Goal: Task Accomplishment & Management: Complete application form

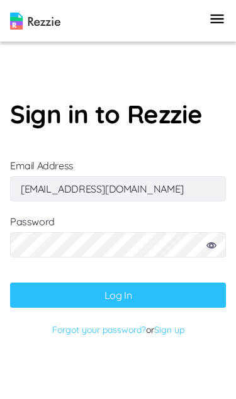
click at [118, 308] on button "Log In" at bounding box center [118, 294] width 216 height 25
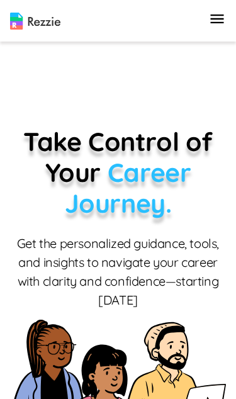
click at [225, 26] on icon "button" at bounding box center [217, 19] width 18 height 18
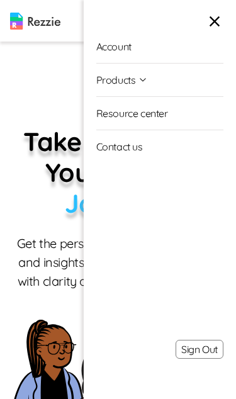
click at [43, 234] on p "Get the personalized guidance, tools, and insights to navigate your career with…" at bounding box center [118, 271] width 216 height 75
click at [219, 25] on icon "button" at bounding box center [215, 22] width 18 height 18
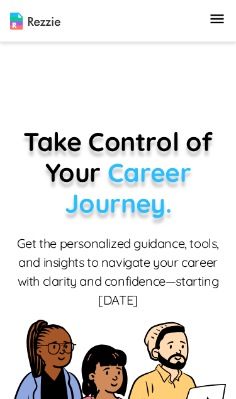
click at [225, 15] on icon "button" at bounding box center [217, 19] width 18 height 18
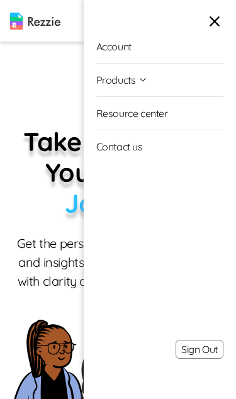
click at [60, 190] on p "Take Control of Your Career Journey." at bounding box center [118, 172] width 216 height 93
click at [44, 217] on p "Take Control of Your Career Journey." at bounding box center [118, 172] width 216 height 93
click at [221, 20] on icon "button" at bounding box center [215, 22] width 18 height 18
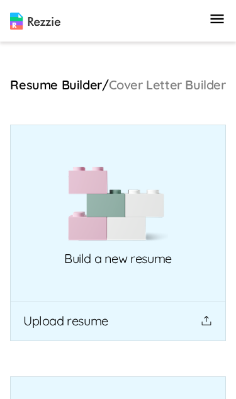
click at [190, 330] on button "Upload resume" at bounding box center [118, 321] width 216 height 40
click at [133, 223] on img at bounding box center [118, 204] width 101 height 76
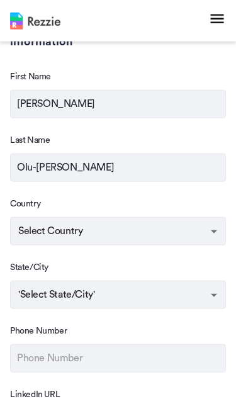
click at [196, 232] on body "Account Products Resume & Cover Letter Builder AI Resume Review Resource center…" at bounding box center [118, 302] width 236 height 973
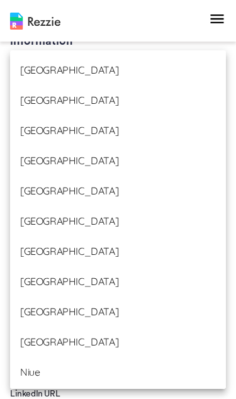
scroll to position [4223, 0]
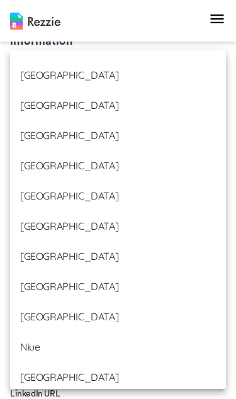
click at [122, 321] on li "[GEOGRAPHIC_DATA]" at bounding box center [118, 316] width 216 height 30
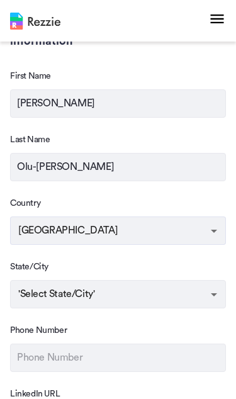
type input "[GEOGRAPHIC_DATA]"
click at [143, 301] on body "Account Products Resume & Cover Letter Builder AI Resume Review Resource center…" at bounding box center [118, 301] width 236 height 973
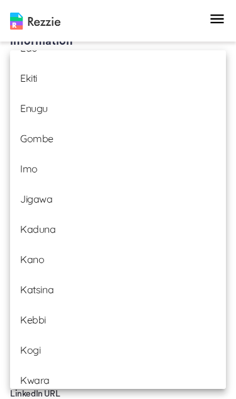
scroll to position [411, 0]
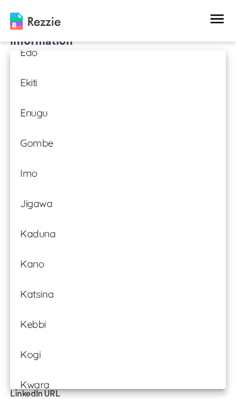
type input "[GEOGRAPHIC_DATA]"
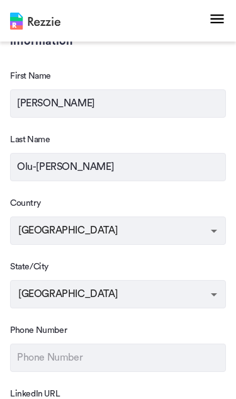
click at [120, 371] on input "text" at bounding box center [118, 357] width 216 height 28
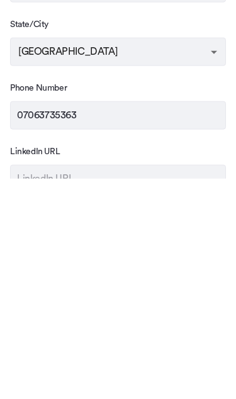
type input "07063735363"
click at [25, 385] on input "text" at bounding box center [118, 399] width 216 height 28
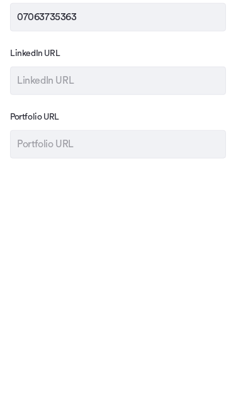
scroll to position [491, 0]
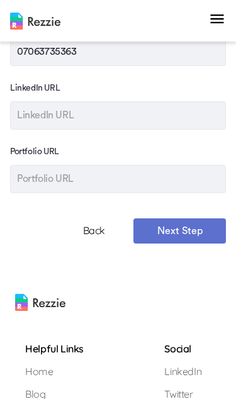
click at [25, 116] on input "text" at bounding box center [118, 115] width 216 height 28
paste input "[URL][DOMAIN_NAME][PERSON_NAME]"
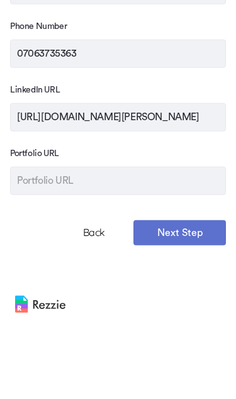
scroll to position [411, 0]
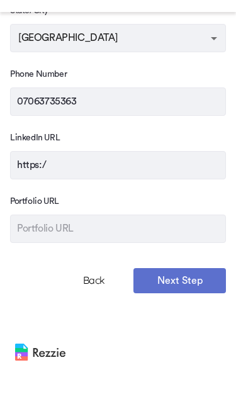
type input "https:"
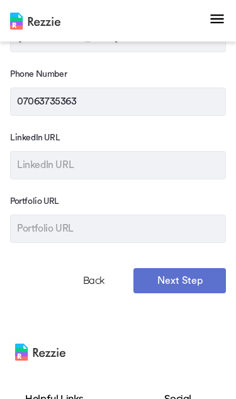
scroll to position [441, 0]
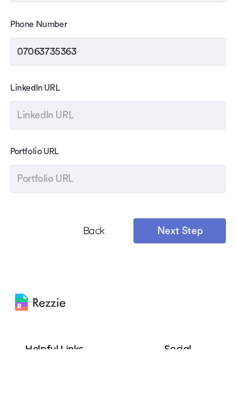
click at [26, 151] on input "text" at bounding box center [118, 165] width 216 height 28
paste input "[URL][DOMAIN_NAME][PERSON_NAME]"
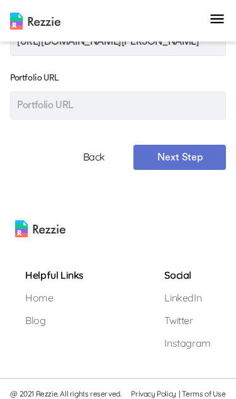
type input "[URL][DOMAIN_NAME][PERSON_NAME]"
click at [195, 169] on button "Next Step" at bounding box center [179, 157] width 92 height 25
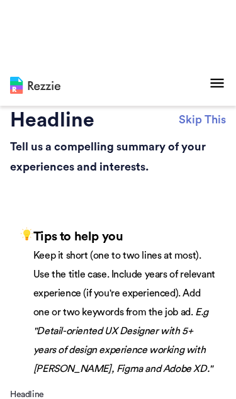
scroll to position [30, 0]
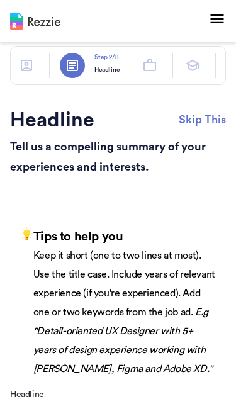
type textarea "x"
click at [209, 118] on button "Skip This" at bounding box center [202, 119] width 47 height 19
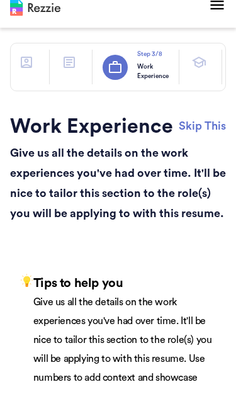
type textarea "x"
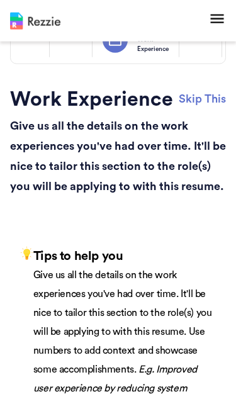
type textarea "x"
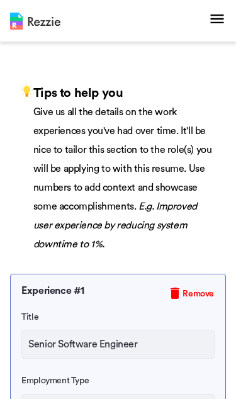
scroll to position [251, 0]
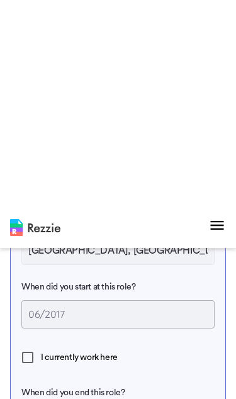
type textarea "x"
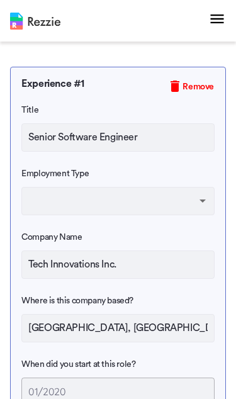
type textarea "x"
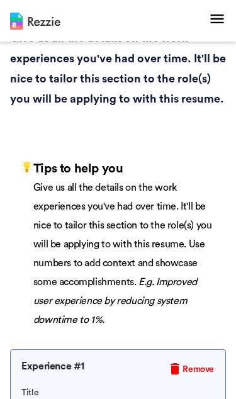
scroll to position [0, 0]
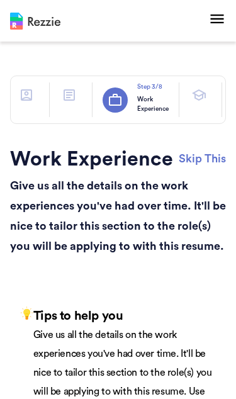
click at [201, 157] on button "Skip This" at bounding box center [202, 158] width 47 height 19
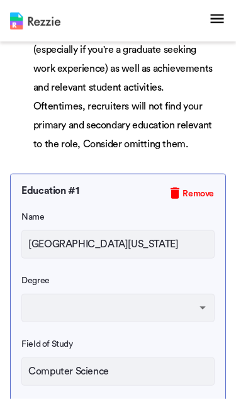
scroll to position [255, 0]
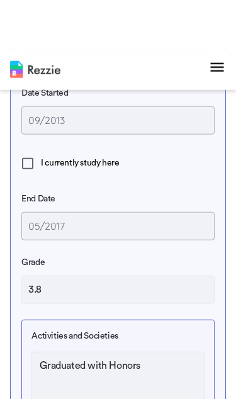
type textarea "x"
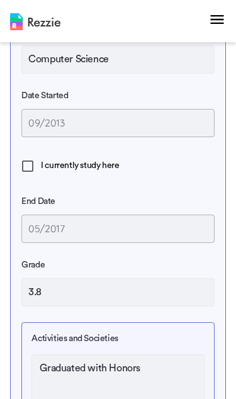
scroll to position [566, 0]
click at [35, 167] on input "I currently study here" at bounding box center [27, 166] width 26 height 26
checkbox input "true"
type textarea "x"
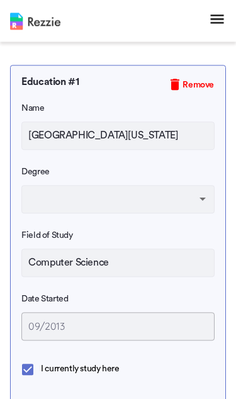
scroll to position [355, 0]
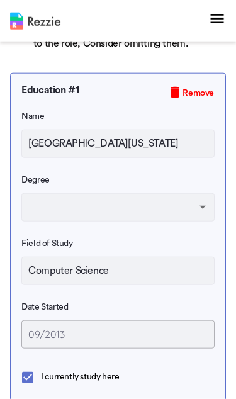
click at [187, 145] on input "[GEOGRAPHIC_DATA][US_STATE]" at bounding box center [117, 144] width 193 height 28
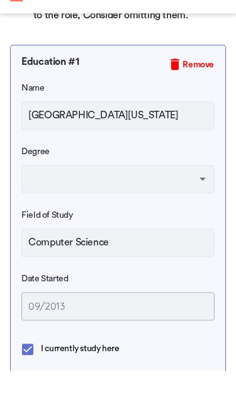
type input "[GEOGRAPHIC_DATA][US_STATE], Berkele"
type textarea "x"
type input "[GEOGRAPHIC_DATA][US_STATE], Berkel"
type textarea "x"
type input "[GEOGRAPHIC_DATA][US_STATE], [GEOGRAPHIC_DATA]"
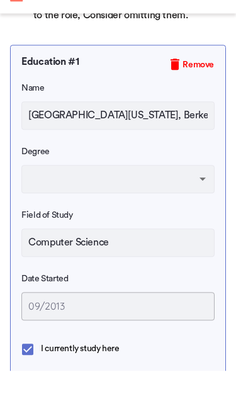
type textarea "x"
type input "[GEOGRAPHIC_DATA][US_STATE], [PERSON_NAME]"
type textarea "x"
type input "[GEOGRAPHIC_DATA][US_STATE], Ber"
type textarea "x"
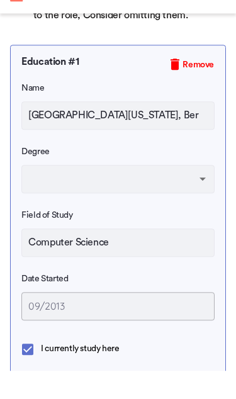
type input "[GEOGRAPHIC_DATA][US_STATE], Be"
type textarea "x"
type input "[GEOGRAPHIC_DATA][US_STATE], B"
type textarea "x"
type input "[GEOGRAPHIC_DATA][US_STATE],"
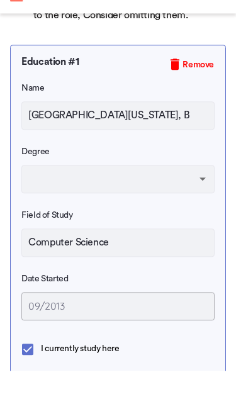
type textarea "x"
type input "[GEOGRAPHIC_DATA][US_STATE],"
type textarea "x"
type input "[GEOGRAPHIC_DATA][US_STATE]"
type textarea "x"
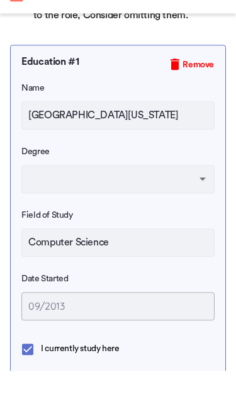
type input "[GEOGRAPHIC_DATA]"
type textarea "x"
type input "[GEOGRAPHIC_DATA]"
type textarea "x"
type input "[GEOGRAPHIC_DATA]"
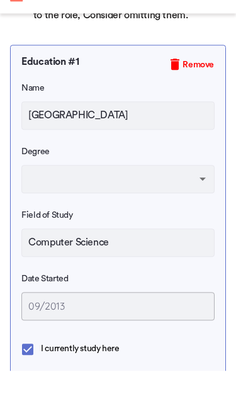
type textarea "x"
type input "[GEOGRAPHIC_DATA]"
type textarea "x"
type input "[GEOGRAPHIC_DATA]"
type textarea "x"
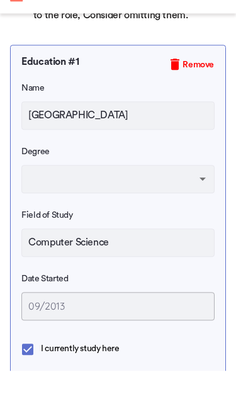
type input "[GEOGRAPHIC_DATA]"
type textarea "x"
type input "[GEOGRAPHIC_DATA]"
type textarea "x"
type input "[GEOGRAPHIC_DATA]"
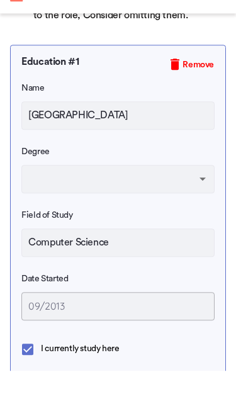
type textarea "x"
type input "University of C"
type textarea "x"
type input "University of"
type textarea "x"
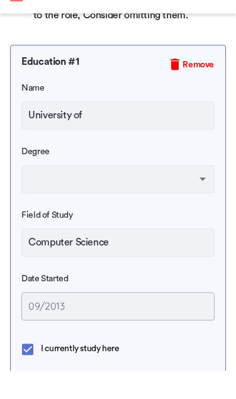
type input "University of"
type textarea "x"
type input "University"
type textarea "x"
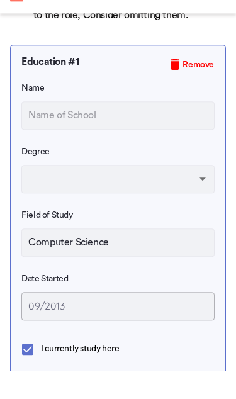
type input "O"
type textarea "x"
type input "Ob"
type textarea "x"
type input "Oba"
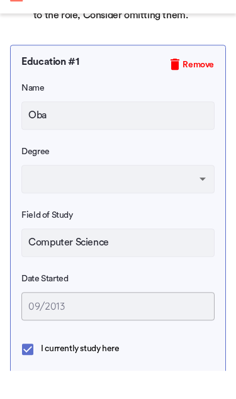
type textarea "x"
type input "Obaf"
type textarea "x"
type input "Obafe"
type textarea "x"
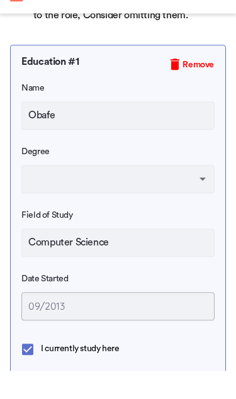
type input "Obafem"
type textarea "x"
type input "Obafemi"
type textarea "x"
type input "Obafemi"
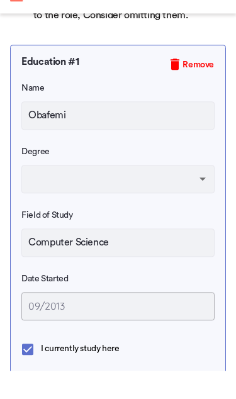
type textarea "x"
type input "Obafemi A"
type textarea "x"
type input "Obafemi Aw"
type textarea "x"
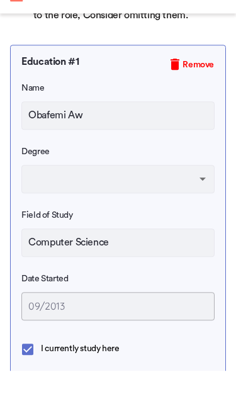
type input "Obafemi Awo"
type textarea "x"
type input "Obafemi Awol"
type textarea "x"
type input "Obafemi Awolo"
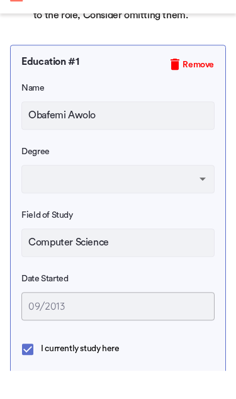
type textarea "x"
type input "Obafemi Awolow"
type textarea "x"
type input "Obafemi Awolowo"
type textarea "x"
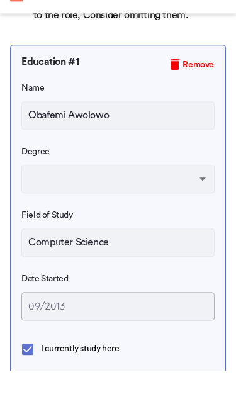
type input "Obafemi Awolowo"
type textarea "x"
type input "Obafemi Awolowo I"
type textarea "x"
type input "Obafemi Awolowo In"
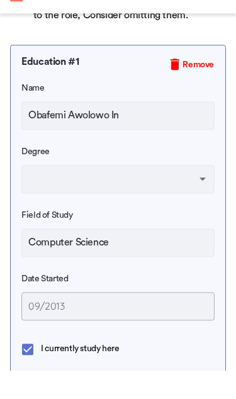
type textarea "x"
type input "Obafemi Awolowo Ini"
type textarea "x"
type input "Obafemi Awolowo Iniv"
type textarea "x"
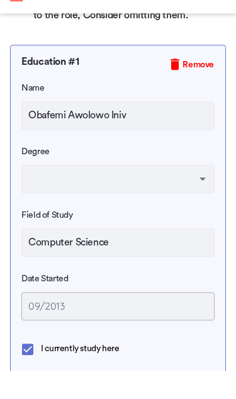
type input "Obafemi Awolowo Inive"
type textarea "x"
type input "Obafemi Awolowo Iniver"
type textarea "x"
type input "Obafemi Awolowo Inive"
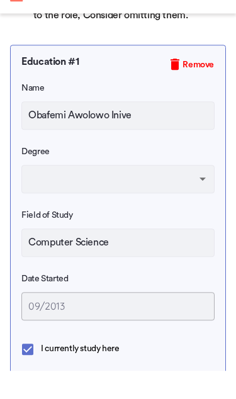
type textarea "x"
type input "Obafemi Awolowo Iniv"
type textarea "x"
type input "Obafemi Awolowo Ini"
type textarea "x"
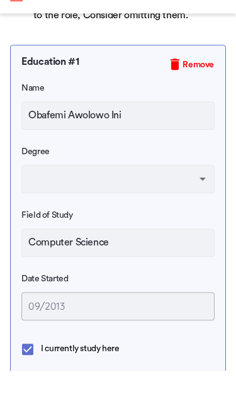
type input "Obafemi Awolowo In"
type textarea "x"
type input "Obafemi Awolowo I"
type textarea "x"
type input "Obafemi Awolowo"
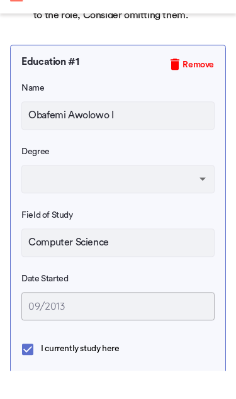
type textarea "x"
type input "Obafemi Awolowo U"
type textarea "x"
type input "Obafemi Awolowo Un"
type textarea "x"
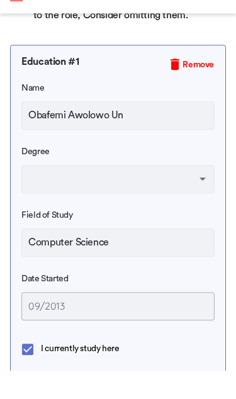
type input "Obafemi Awolowo Uni"
type textarea "x"
type input "Obafemi Awolowo Univ"
type textarea "x"
type input "Obafemi Awolowo Unive"
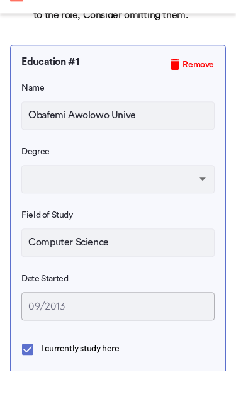
type textarea "x"
type input "Obafemi [GEOGRAPHIC_DATA]"
type textarea "x"
type input "Obafemi [GEOGRAPHIC_DATA]"
type textarea "x"
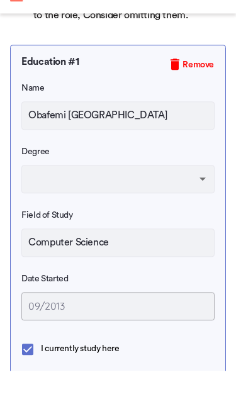
type input "Obafemi Awolowo University I"
type textarea "x"
type input "Obafemi Awolowo University Ik"
type textarea "x"
type input "Obafemi Awolowo University Ike"
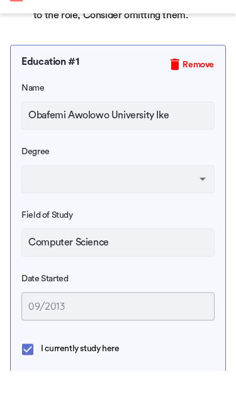
type textarea "x"
type input "Obafemi Awolowo University Ik"
type textarea "x"
type input "Obafemi Awolowo University I"
type textarea "x"
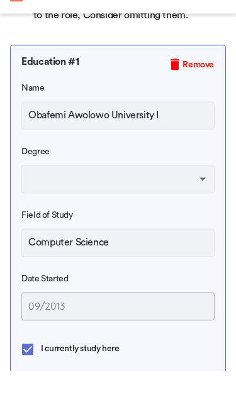
type input "Obafemi Awolowo University Il"
type textarea "x"
type input "Obafemi [GEOGRAPHIC_DATA] Ile"
type textarea "x"
type input "Obafemi [GEOGRAPHIC_DATA] Ile-"
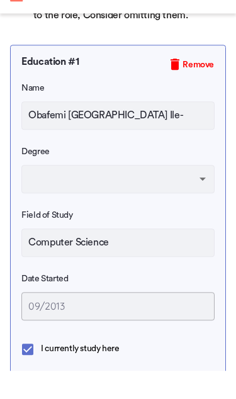
type textarea "x"
type input "Obafemi Awolowo University Ile-I"
type textarea "x"
type input "Obafemi [GEOGRAPHIC_DATA] Ile-If"
type textarea "x"
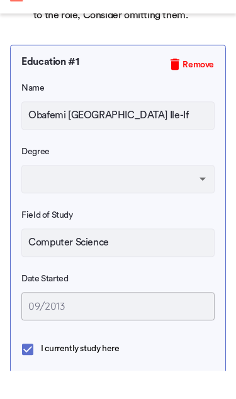
type input "Obafemi [GEOGRAPHIC_DATA] Ile-Ife"
type textarea "x"
type input "Obafemi [GEOGRAPHIC_DATA] Ile-Ife"
click at [43, 175] on body "Account Products Resume & Cover Letter Builder AI Resume Review Resource center…" at bounding box center [118, 287] width 236 height 1285
type textarea "x"
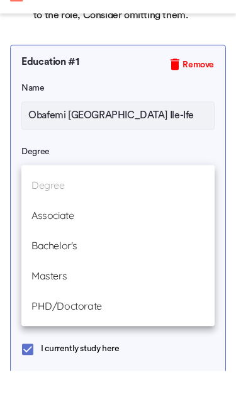
scroll to position [383, 0]
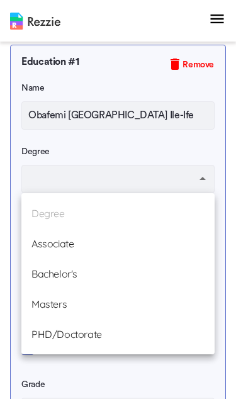
click at [152, 272] on li "Bachelor's" at bounding box center [117, 274] width 193 height 30
type input "Bachelor's"
type textarea "x"
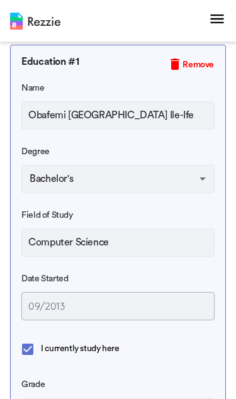
click at [169, 250] on input "Computer Science" at bounding box center [117, 242] width 193 height 28
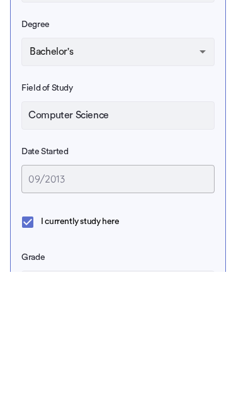
scroll to position [382, 0]
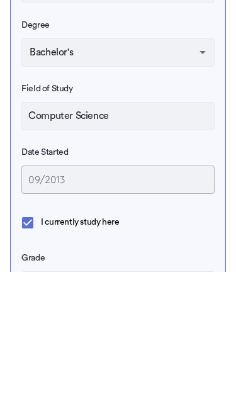
type input "Computer Scienc"
type textarea "x"
type input "Computer Scien"
type textarea "x"
type input "Computer Scie"
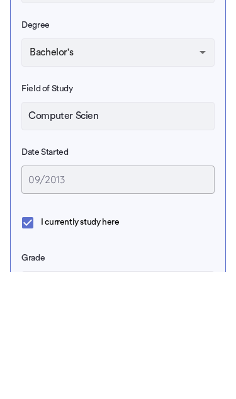
type textarea "x"
type input "Computer Sci"
type textarea "x"
type input "Computer Sc"
type textarea "x"
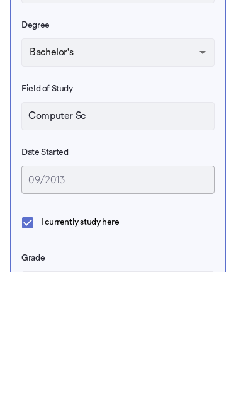
type input "Computer S"
type textarea "x"
type input "Computer"
type textarea "x"
type input "Computer"
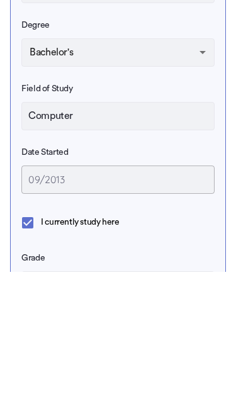
type textarea "x"
type input "Compute"
type textarea "x"
type input "Comput"
type textarea "x"
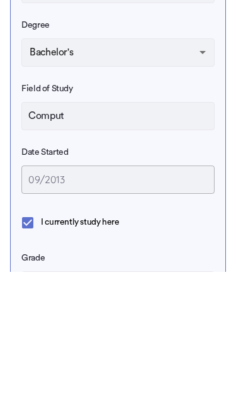
type input "Compu"
type textarea "x"
type input "Comp"
type textarea "x"
type input "Com"
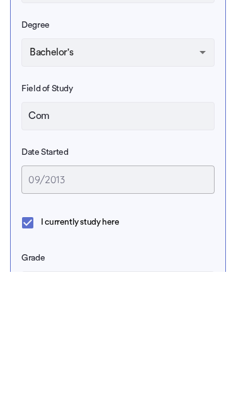
type textarea "x"
type input "Co"
type textarea "x"
type input "C"
type textarea "x"
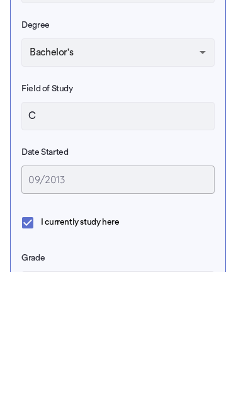
type textarea "x"
type input "A"
type textarea "x"
type input "Ac"
type textarea "x"
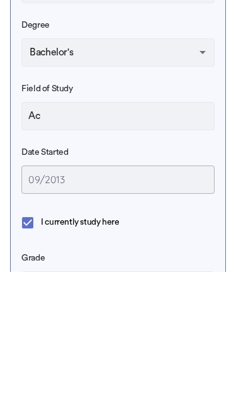
type input "Acc"
type textarea "x"
type input "Acco"
type textarea "x"
type input "Accou"
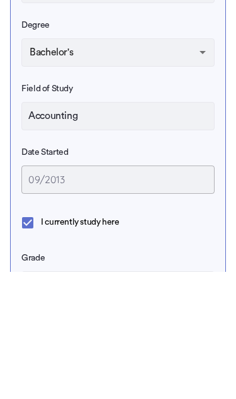
scroll to position [510, 0]
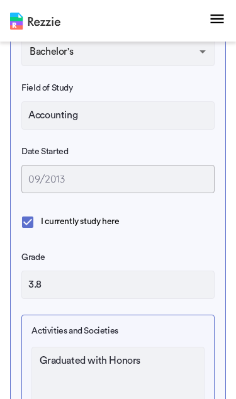
click at [70, 184] on input "09/2013" at bounding box center [117, 179] width 193 height 28
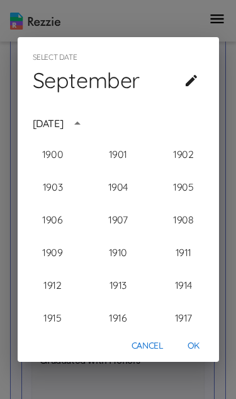
scroll to position [1131, 0]
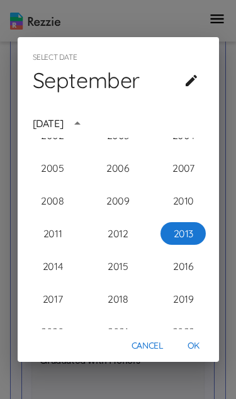
click at [64, 123] on div "[DATE]" at bounding box center [48, 123] width 31 height 15
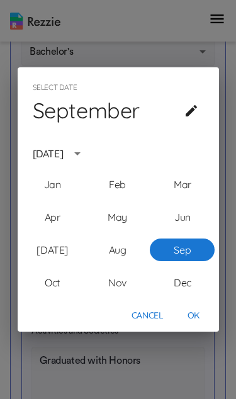
click at [116, 113] on h4 "September" at bounding box center [86, 111] width 107 height 26
click at [85, 150] on icon "calendar view is open, switch to year view" at bounding box center [77, 153] width 15 height 15
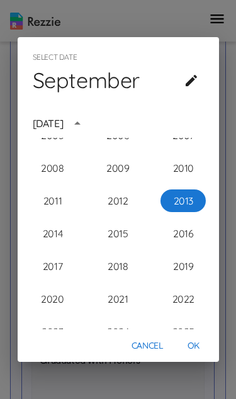
scroll to position [1171, 0]
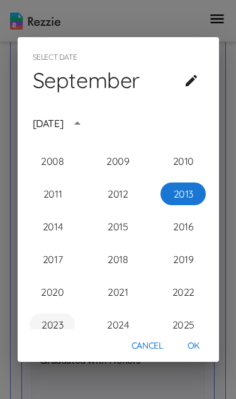
click at [59, 324] on button "2023" at bounding box center [52, 324] width 45 height 23
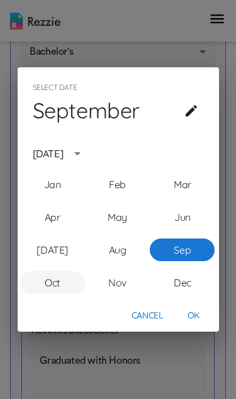
click at [62, 286] on button "Oct" at bounding box center [52, 282] width 65 height 23
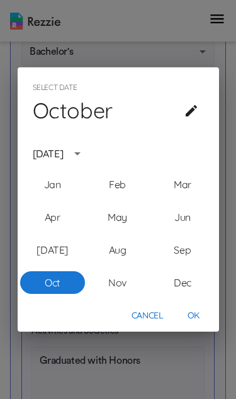
click at [189, 310] on button "OK" at bounding box center [194, 315] width 40 height 23
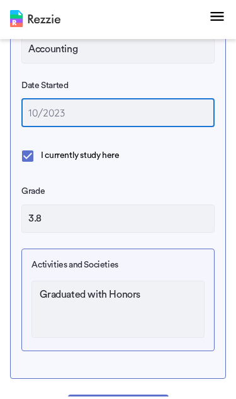
scroll to position [576, 0]
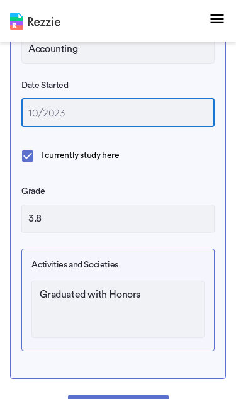
click at [124, 287] on textarea "Graduated with Honors" at bounding box center [117, 309] width 172 height 57
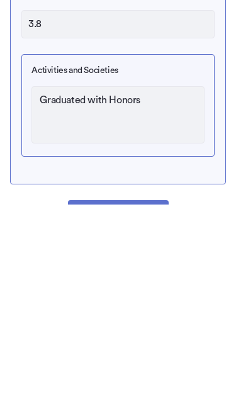
click at [140, 281] on textarea "Graduated with Honors" at bounding box center [117, 309] width 172 height 57
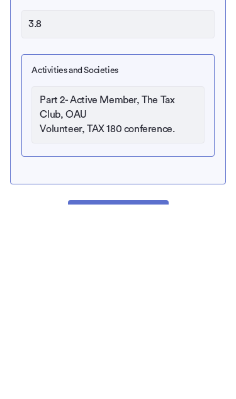
click at [36, 281] on textarea "Part 2- Active Member, The Tax Club, OAU Volunteer, TAX 180 conference." at bounding box center [117, 309] width 172 height 57
click at [189, 281] on textarea "Part 2- Active Member, The Tax Club, OAU Volunteer, TAX 180 conference." at bounding box center [117, 309] width 172 height 57
click at [187, 281] on textarea "Part 2- Active Member, The Tax Club, OAU Volunteer, TAX 180 conference." at bounding box center [117, 309] width 172 height 57
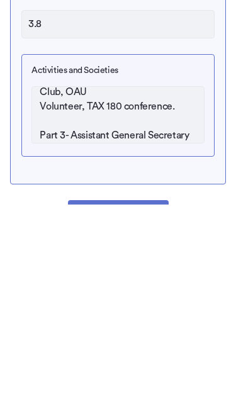
scroll to position [37, 0]
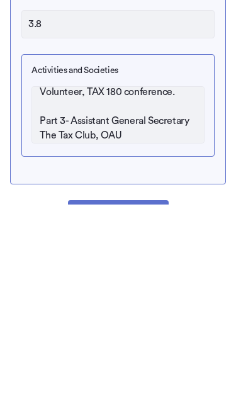
click at [74, 281] on textarea "Part 2- Active Member, The Tax Club, OAU Volunteer, TAX 180 conference. Part 3-…" at bounding box center [117, 309] width 172 height 57
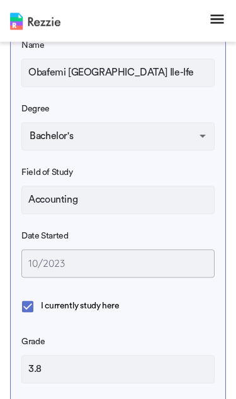
scroll to position [425, 0]
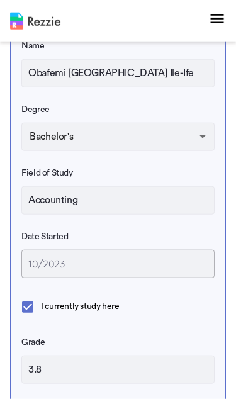
click at [117, 374] on input "3.8" at bounding box center [117, 369] width 193 height 28
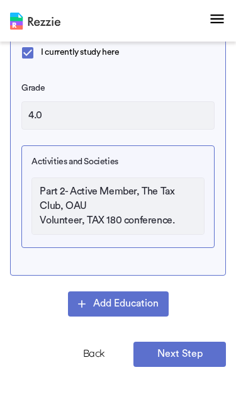
scroll to position [0, 0]
click at [157, 117] on input "4.0" at bounding box center [117, 115] width 193 height 28
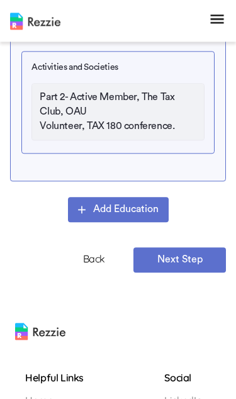
scroll to position [773, 0]
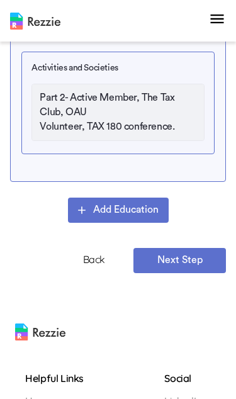
click at [186, 264] on button "Next Step" at bounding box center [179, 260] width 92 height 25
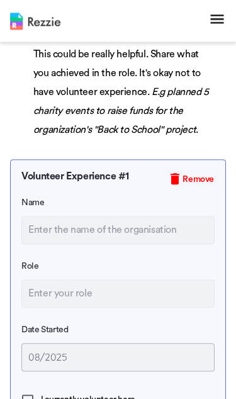
scroll to position [279, 0]
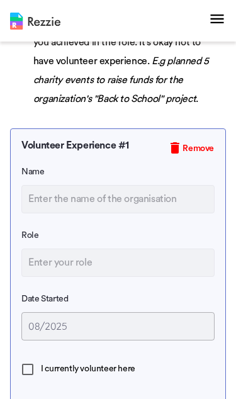
click at [152, 203] on input "text" at bounding box center [117, 199] width 193 height 28
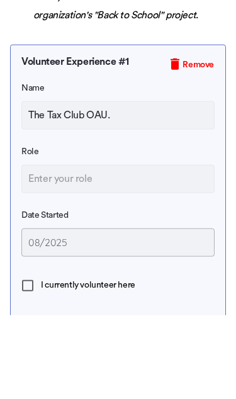
click at [44, 248] on input "text" at bounding box center [117, 262] width 193 height 28
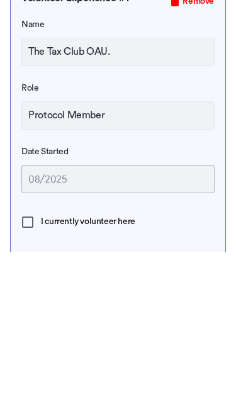
click at [39, 312] on input "08/2025" at bounding box center [117, 326] width 193 height 28
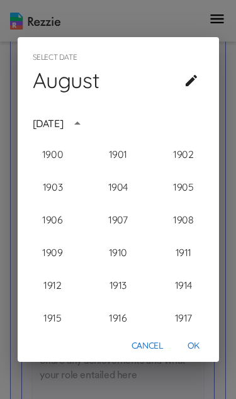
scroll to position [1262, 0]
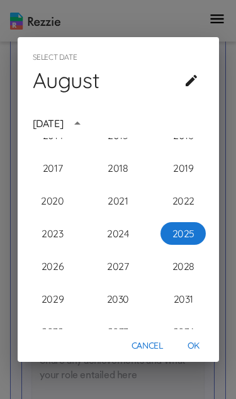
click at [90, 94] on h4 "August" at bounding box center [66, 80] width 67 height 26
click at [184, 245] on button "2025" at bounding box center [182, 233] width 45 height 23
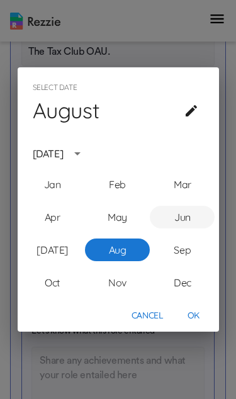
click at [187, 228] on button "Jun" at bounding box center [182, 217] width 65 height 23
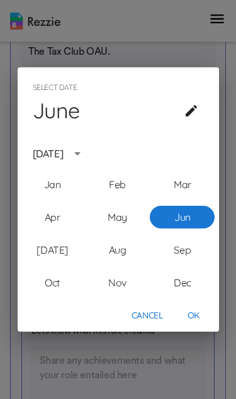
click at [187, 327] on button "OK" at bounding box center [194, 315] width 40 height 23
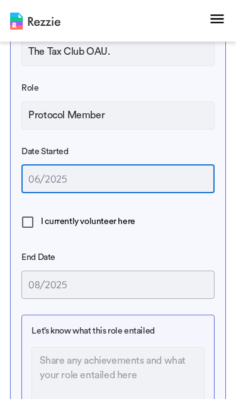
click at [132, 209] on label "I currently volunteer here" at bounding box center [74, 222] width 121 height 26
click at [41, 209] on input "I currently volunteer here" at bounding box center [27, 222] width 26 height 26
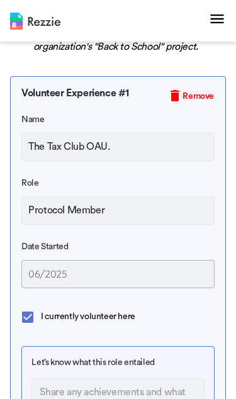
click at [184, 97] on span "Remove" at bounding box center [197, 96] width 31 height 13
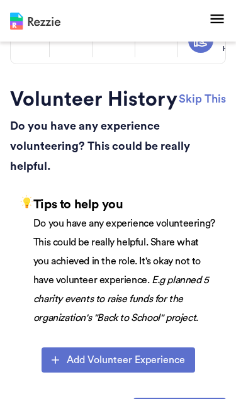
scroll to position [73, 0]
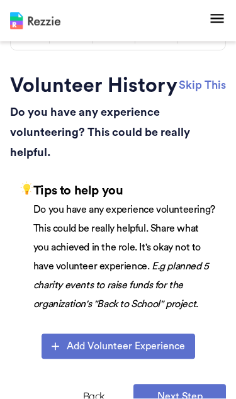
click at [189, 86] on button "Skip This" at bounding box center [202, 85] width 47 height 19
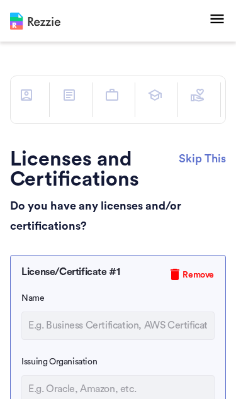
click at [191, 162] on button "Skip This" at bounding box center [202, 158] width 47 height 19
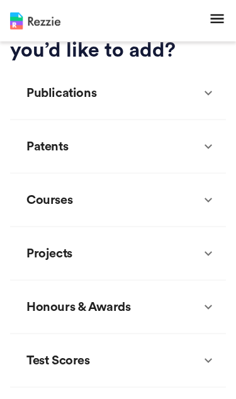
scroll to position [140, 0]
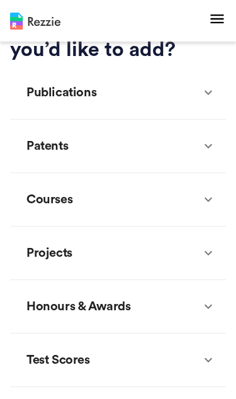
click at [177, 252] on div "Projects" at bounding box center [110, 253] width 181 height 38
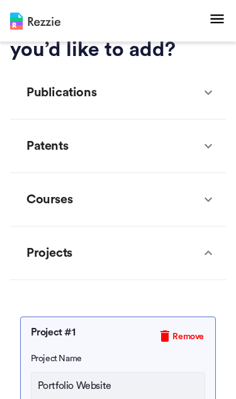
click at [195, 249] on div "Projects" at bounding box center [110, 253] width 181 height 38
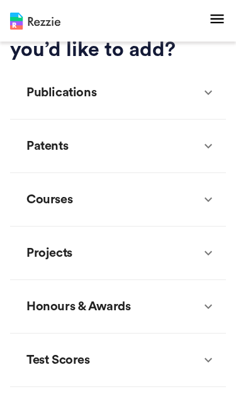
click at [202, 199] on icon at bounding box center [208, 199] width 15 height 15
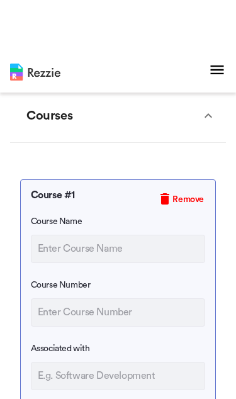
scroll to position [223, 0]
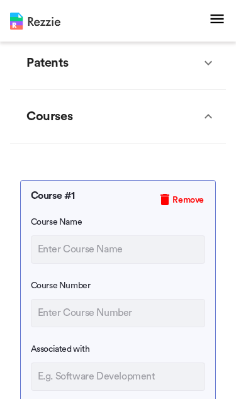
click at [202, 119] on icon at bounding box center [208, 116] width 15 height 15
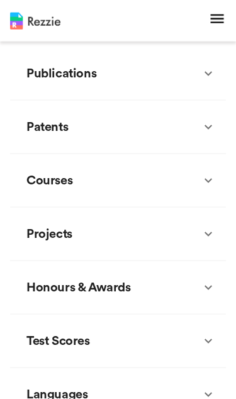
scroll to position [159, 0]
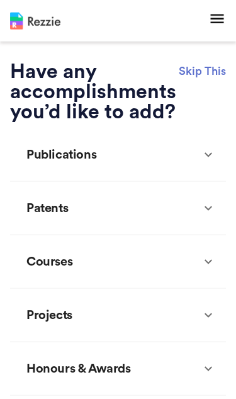
click at [192, 215] on div "Patents" at bounding box center [110, 208] width 181 height 38
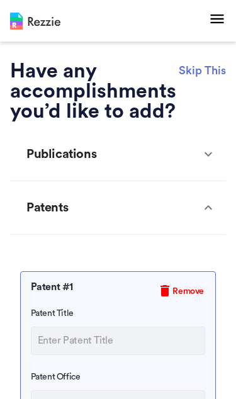
click at [199, 219] on div "Patents" at bounding box center [110, 208] width 181 height 38
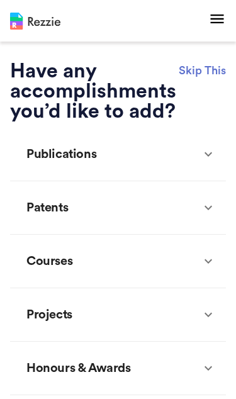
click at [204, 148] on icon at bounding box center [208, 154] width 15 height 15
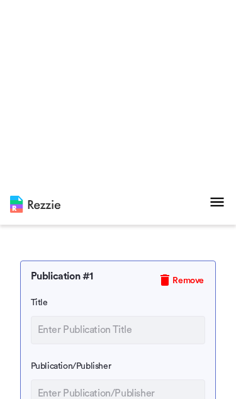
scroll to position [36, 0]
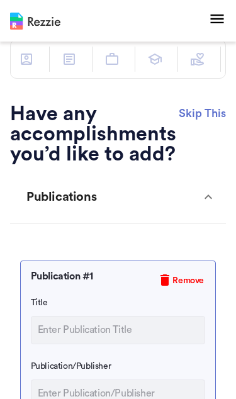
click at [196, 194] on div "Publications" at bounding box center [110, 197] width 181 height 38
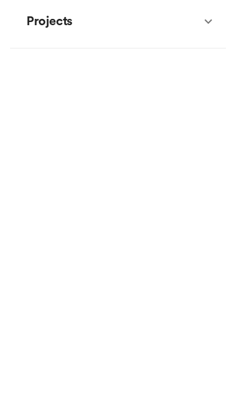
scroll to position [372, 0]
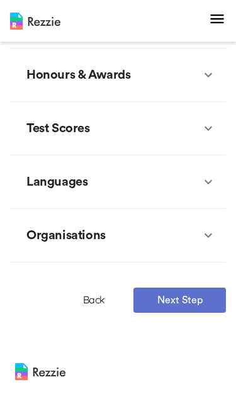
click at [202, 135] on icon at bounding box center [208, 128] width 15 height 15
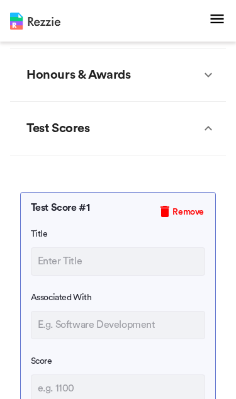
click at [203, 128] on icon at bounding box center [208, 128] width 15 height 15
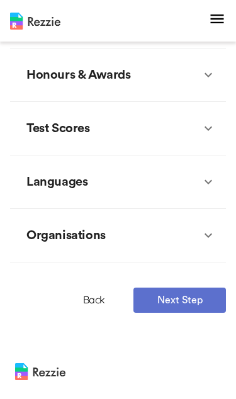
click at [186, 187] on div "Languages" at bounding box center [110, 182] width 181 height 38
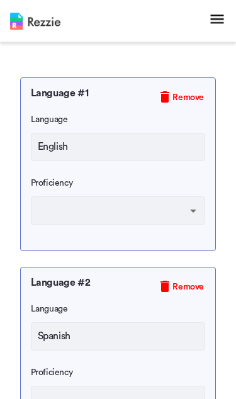
click at [164, 210] on body "Account Products Resume & Cover Letter Builder AI Resume Review Resource center…" at bounding box center [118, 172] width 236 height 1424
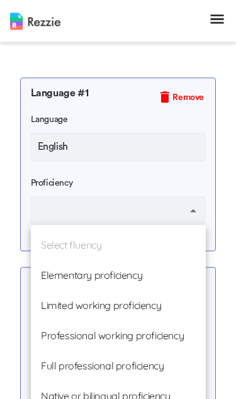
scroll to position [540, 0]
click at [177, 179] on div at bounding box center [118, 199] width 236 height 399
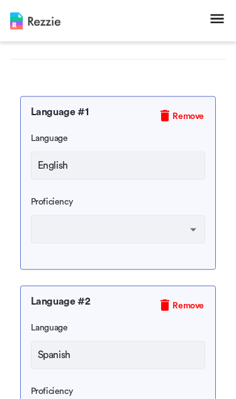
click at [173, 309] on span "Remove" at bounding box center [187, 305] width 31 height 13
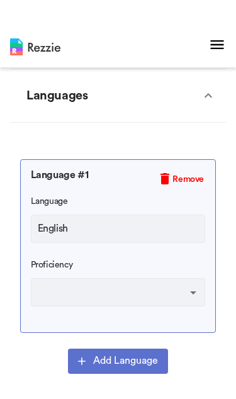
click at [126, 297] on body "Account Products Resume & Cover Letter Builder AI Resume Review Resource center…" at bounding box center [118, 133] width 236 height 1234
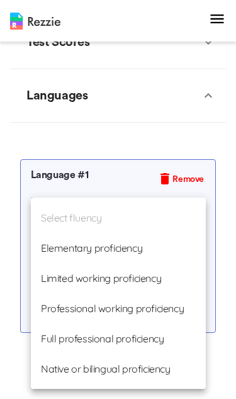
click at [133, 338] on li "Full professional proficiency" at bounding box center [118, 338] width 175 height 30
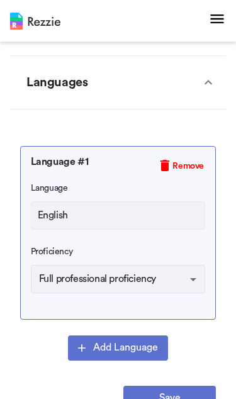
scroll to position [508, 0]
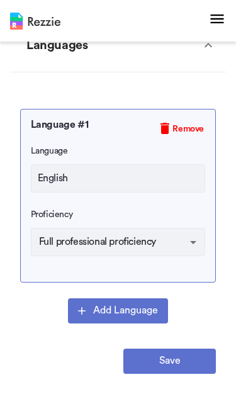
click at [169, 362] on button "Save" at bounding box center [169, 361] width 92 height 25
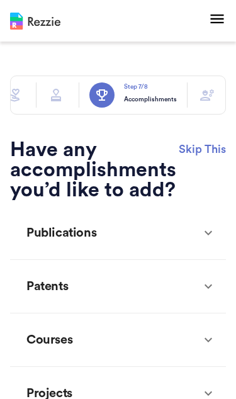
scroll to position [0, 184]
click at [203, 88] on icon "button" at bounding box center [207, 94] width 15 height 15
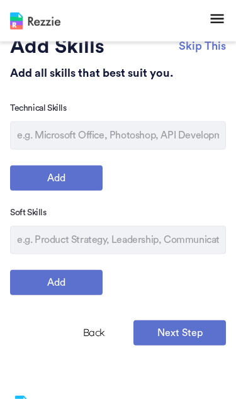
scroll to position [120, 0]
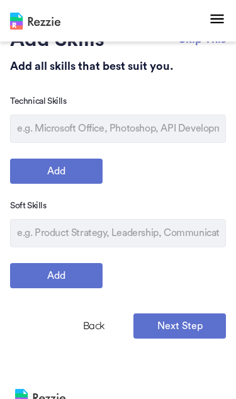
click at [135, 232] on input "text" at bounding box center [118, 233] width 216 height 28
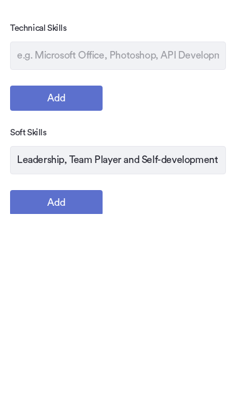
scroll to position [193, 0]
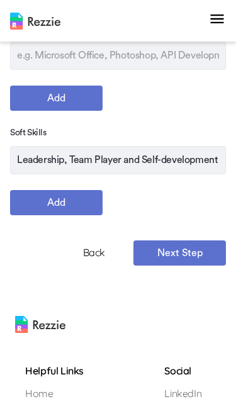
click at [179, 257] on button "Next Step" at bounding box center [179, 252] width 92 height 25
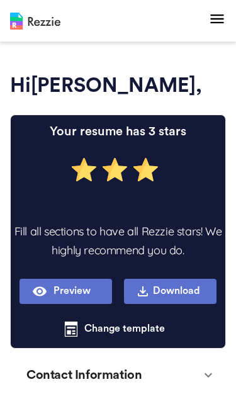
click at [87, 289] on button "Preview" at bounding box center [66, 291] width 92 height 25
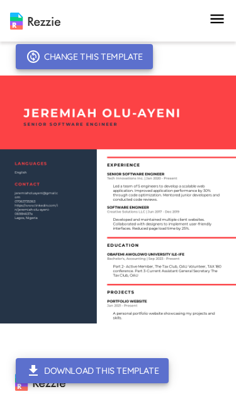
click at [48, 60] on button "Change this template" at bounding box center [84, 56] width 137 height 25
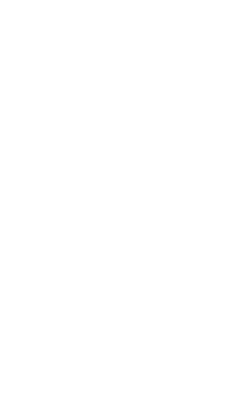
scroll to position [594, 0]
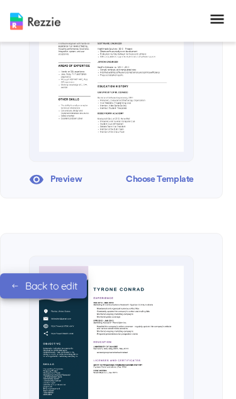
click at [144, 330] on img at bounding box center [111, 357] width 145 height 184
click at [74, 281] on link "Back to edit" at bounding box center [43, 285] width 87 height 25
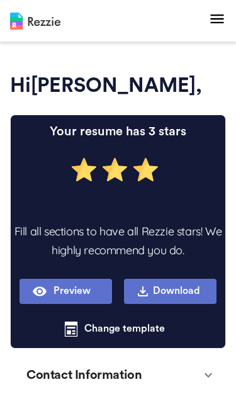
click at [62, 285] on button "Preview" at bounding box center [66, 291] width 92 height 25
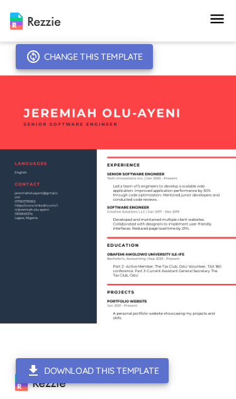
click at [58, 114] on img at bounding box center [118, 199] width 236 height 248
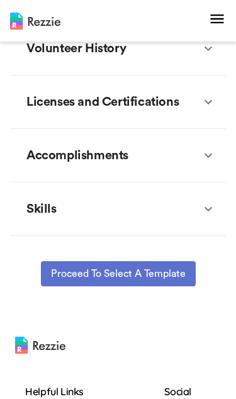
scroll to position [606, 0]
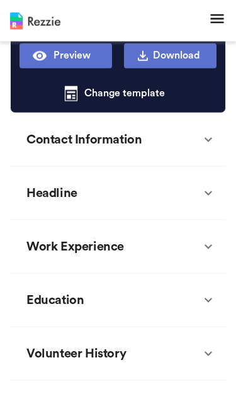
click at [197, 196] on div "Headline" at bounding box center [110, 193] width 181 height 38
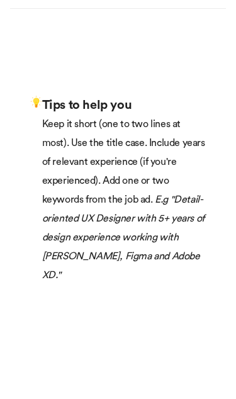
scroll to position [455, 0]
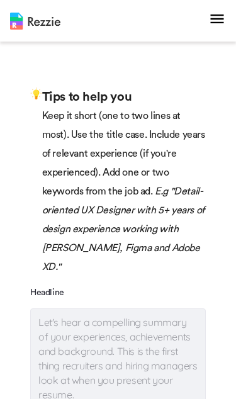
click at [151, 377] on textarea at bounding box center [118, 373] width 176 height 130
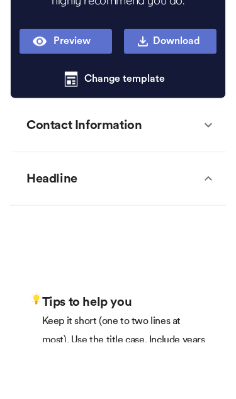
click at [201, 228] on icon at bounding box center [208, 235] width 15 height 15
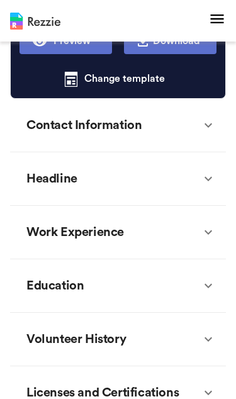
click at [210, 126] on icon at bounding box center [208, 125] width 15 height 15
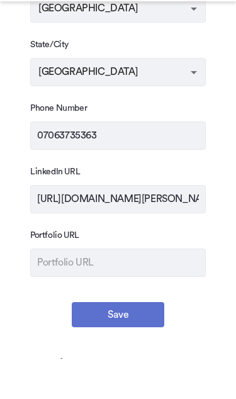
click at [134, 342] on button "Save" at bounding box center [118, 354] width 92 height 25
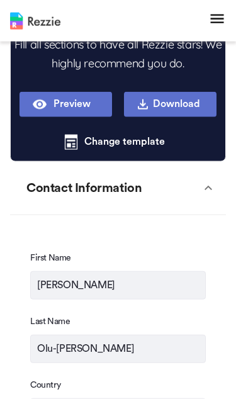
click at [205, 189] on icon at bounding box center [208, 188] width 8 height 4
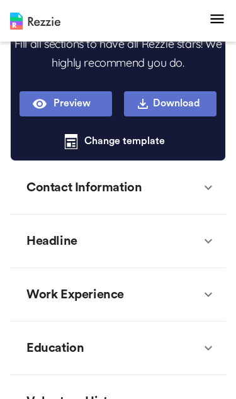
click at [202, 238] on icon at bounding box center [208, 240] width 15 height 15
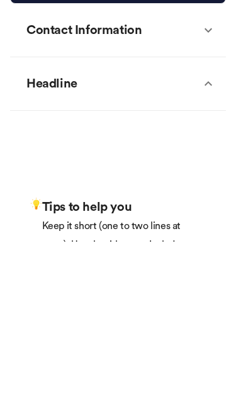
scroll to position [345, 0]
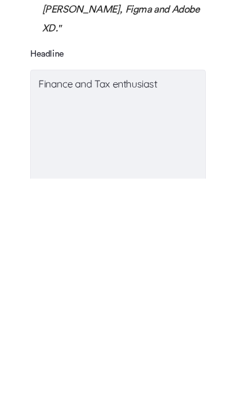
scroll to position [694, 0]
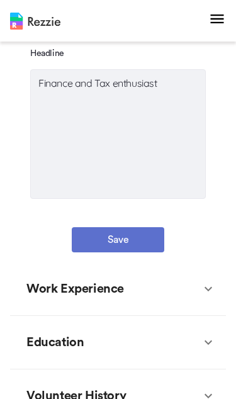
click at [161, 227] on button "Save" at bounding box center [118, 239] width 92 height 25
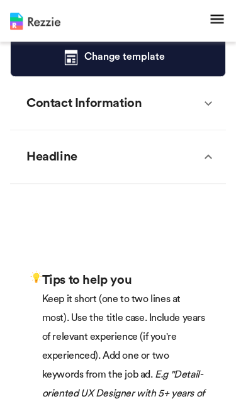
scroll to position [0, 0]
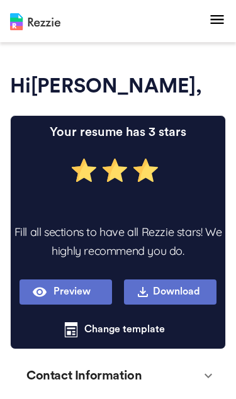
click at [84, 284] on button "Preview" at bounding box center [66, 291] width 92 height 25
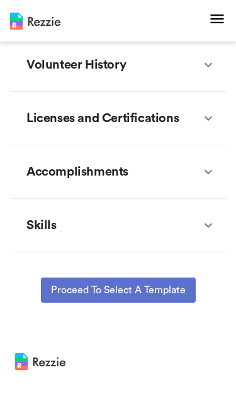
scroll to position [583, 0]
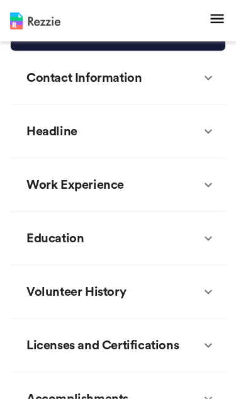
click at [203, 141] on div "Headline" at bounding box center [118, 131] width 216 height 53
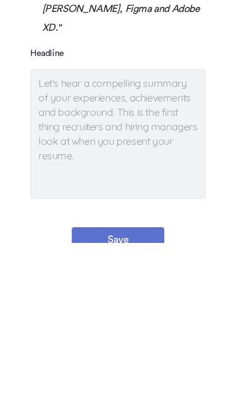
click at [47, 225] on textarea at bounding box center [118, 290] width 176 height 130
paste textarea "A Part 3 student of Obafemi [GEOGRAPHIC_DATA] with a strong academic foundation…"
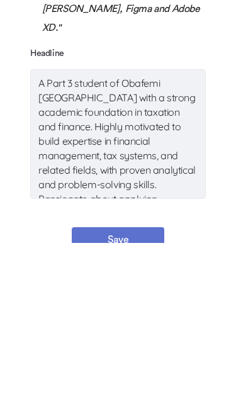
scroll to position [87, 0]
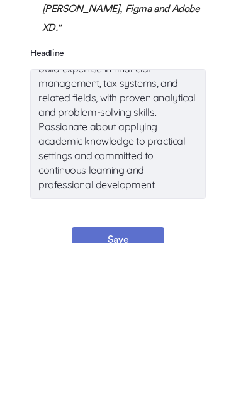
click at [148, 383] on button "Save" at bounding box center [118, 395] width 92 height 25
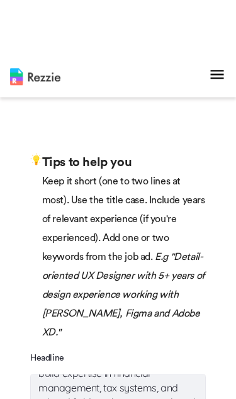
scroll to position [293, 0]
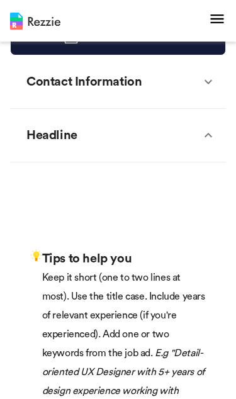
click at [209, 132] on icon at bounding box center [208, 135] width 15 height 15
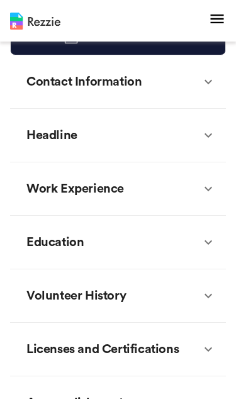
click at [204, 199] on div "Work Experience" at bounding box center [118, 188] width 216 height 53
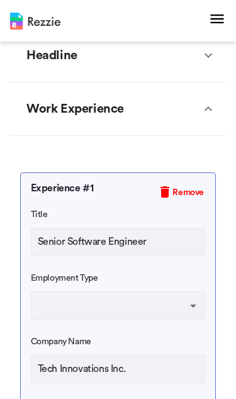
click at [167, 242] on input "Senior Software Engineer" at bounding box center [118, 242] width 175 height 28
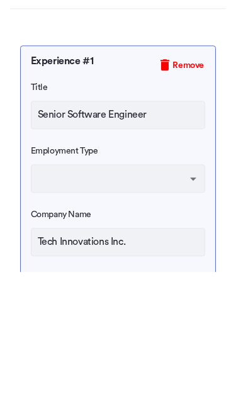
click at [186, 179] on span "Remove" at bounding box center [180, 191] width 57 height 25
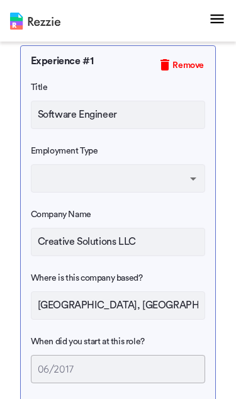
click at [178, 76] on span "Remove" at bounding box center [180, 64] width 57 height 25
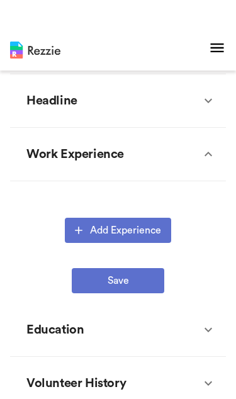
scroll to position [328, 0]
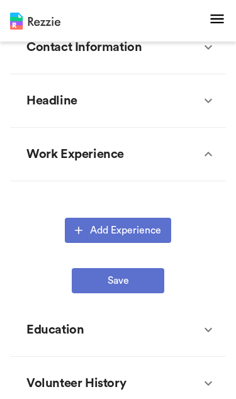
click at [199, 161] on div "Work Experience" at bounding box center [110, 154] width 181 height 38
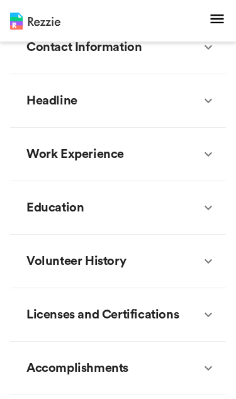
click at [199, 152] on div "Work Experience" at bounding box center [110, 154] width 181 height 38
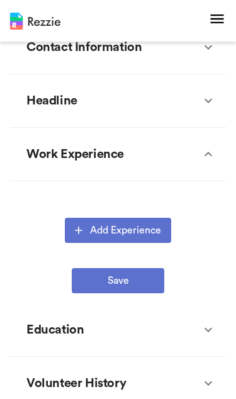
click at [130, 232] on button "Add Experience" at bounding box center [118, 230] width 106 height 25
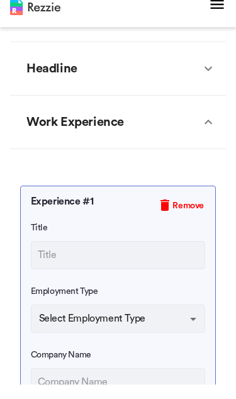
scroll to position [360, 0]
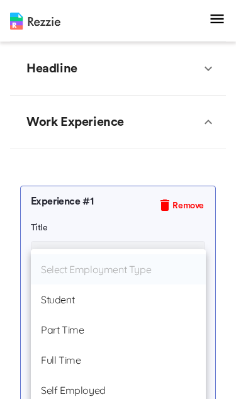
click at [149, 298] on li "Student" at bounding box center [118, 299] width 175 height 30
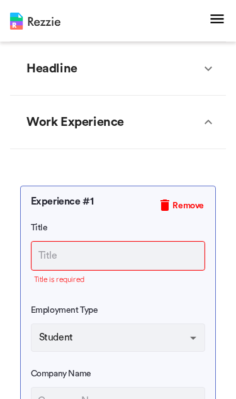
click at [170, 254] on input "text" at bounding box center [118, 256] width 174 height 28
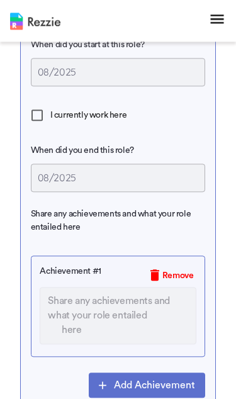
scroll to position [800, 0]
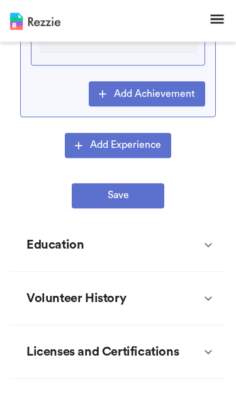
click at [201, 251] on icon at bounding box center [208, 244] width 15 height 15
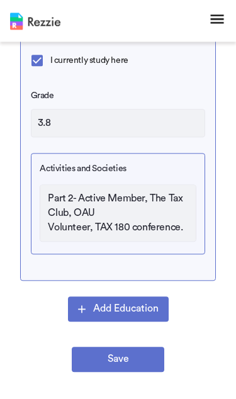
scroll to position [1643, 0]
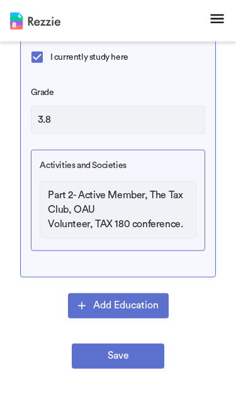
click at [59, 115] on input "3.8" at bounding box center [118, 120] width 175 height 28
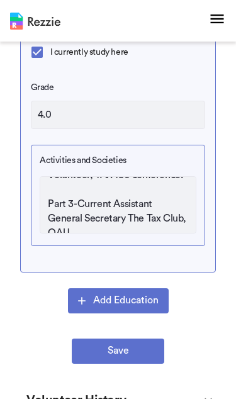
scroll to position [43, 0]
click at [45, 206] on textarea "Part 2- Active Member, The Tax Club, OAU Volunteer, TAX 180 conference. Part 3-…" at bounding box center [118, 204] width 156 height 57
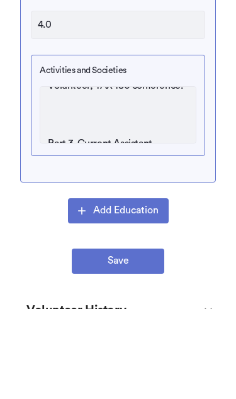
scroll to position [1738, 0]
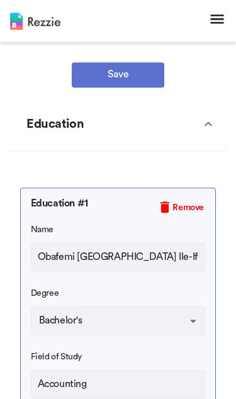
click at [207, 137] on div "Education" at bounding box center [118, 124] width 216 height 53
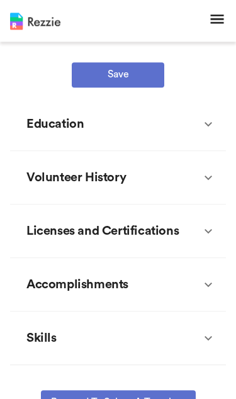
scroll to position [1209, 0]
click at [209, 180] on icon at bounding box center [208, 177] width 15 height 15
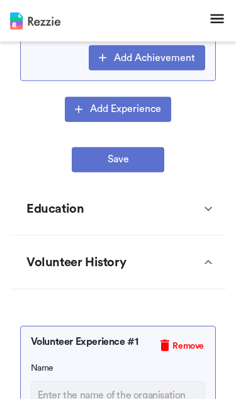
scroll to position [1125, 0]
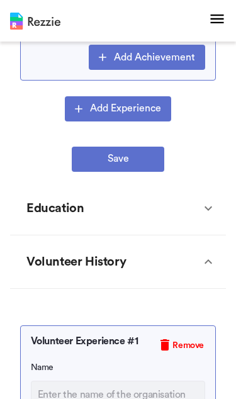
click at [204, 261] on icon at bounding box center [208, 261] width 15 height 15
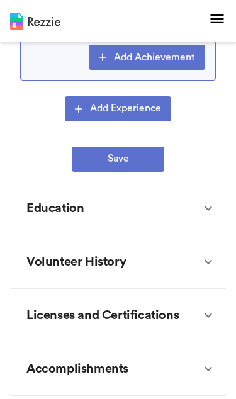
click at [206, 207] on icon at bounding box center [208, 208] width 8 height 4
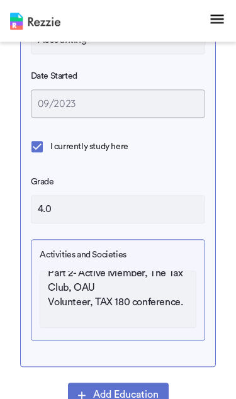
scroll to position [11, 0]
click at [176, 306] on textarea "Part 2- Active Member, The Tax Club, OAU Volunteer, TAX 180 conference. Part 3-…" at bounding box center [118, 299] width 156 height 57
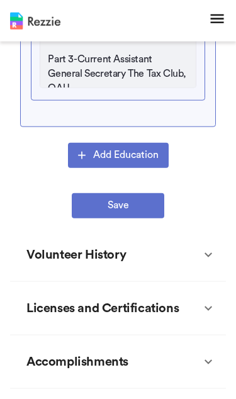
scroll to position [1814, 0]
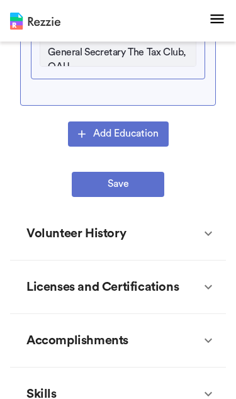
click at [203, 245] on div "Volunteer History" at bounding box center [118, 233] width 216 height 53
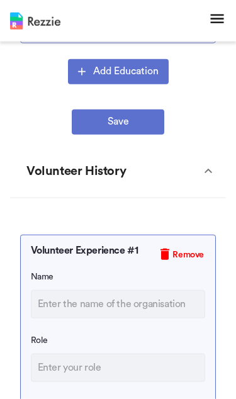
scroll to position [1881, 0]
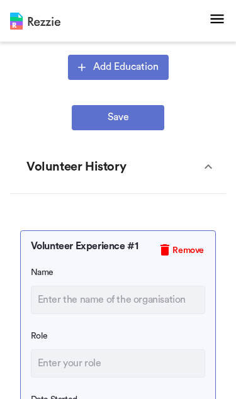
click at [132, 306] on input "text" at bounding box center [118, 300] width 175 height 28
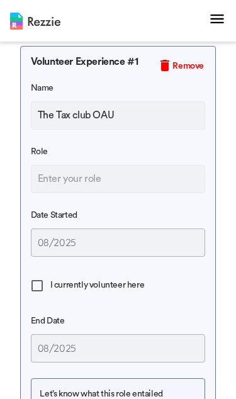
click at [187, 181] on input "text" at bounding box center [118, 179] width 175 height 28
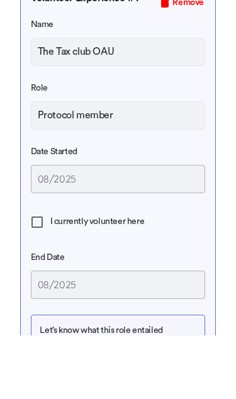
scroll to position [2129, 0]
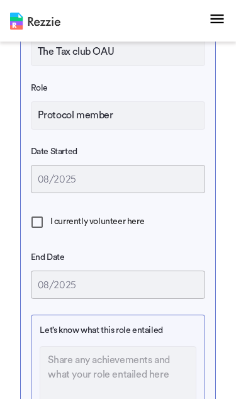
click at [168, 182] on input "08/2025" at bounding box center [118, 179] width 175 height 28
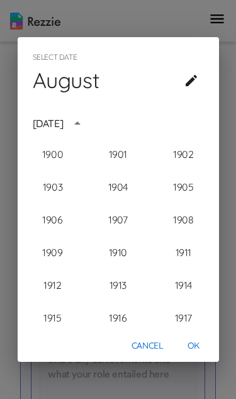
scroll to position [1262, 0]
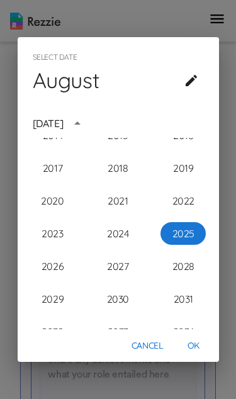
click at [188, 245] on button "2025" at bounding box center [182, 233] width 45 height 23
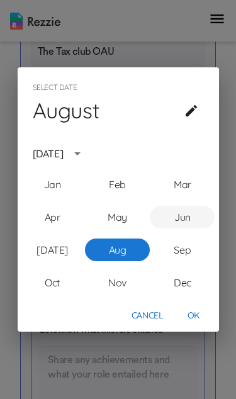
click at [172, 228] on button "Jun" at bounding box center [182, 217] width 65 height 23
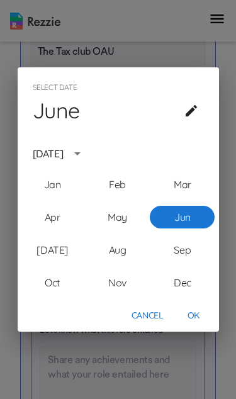
click at [189, 327] on button "OK" at bounding box center [194, 315] width 40 height 23
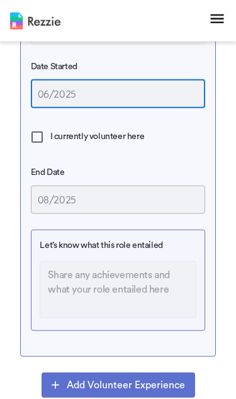
scroll to position [2224, 0]
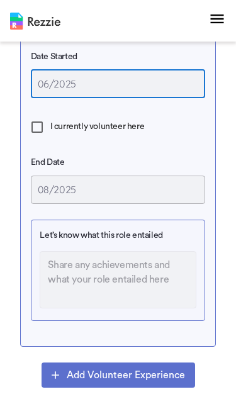
click at [173, 189] on input "08/2025" at bounding box center [118, 190] width 175 height 28
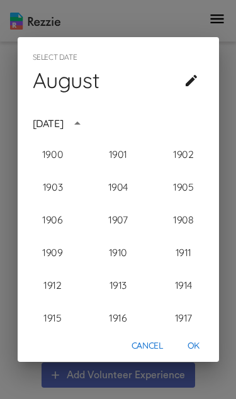
scroll to position [1262, 0]
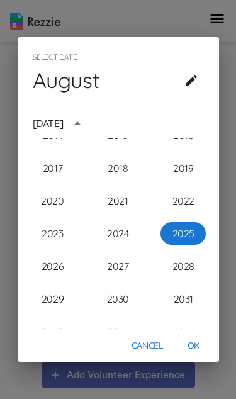
click at [190, 245] on button "2025" at bounding box center [182, 233] width 45 height 23
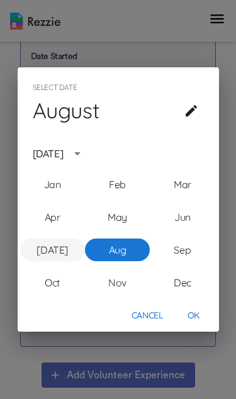
click at [48, 261] on button "[DATE]" at bounding box center [52, 249] width 65 height 23
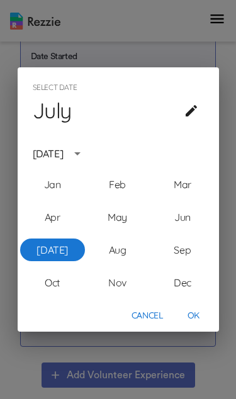
click at [193, 327] on button "OK" at bounding box center [194, 315] width 40 height 23
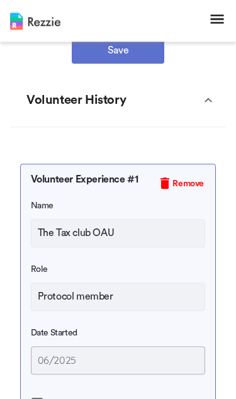
scroll to position [1948, 0]
click at [204, 106] on icon at bounding box center [208, 99] width 15 height 15
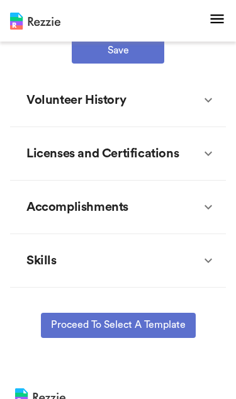
click at [209, 156] on icon at bounding box center [208, 153] width 15 height 15
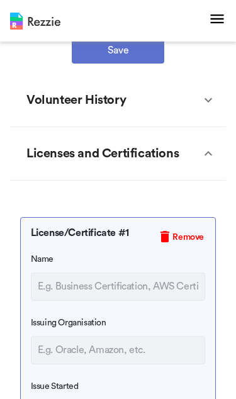
click at [208, 156] on icon at bounding box center [208, 153] width 15 height 15
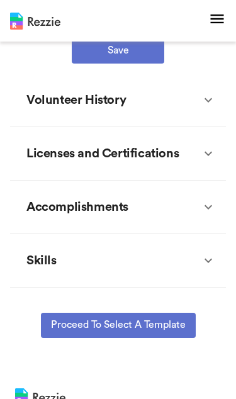
click at [203, 205] on icon at bounding box center [208, 206] width 15 height 15
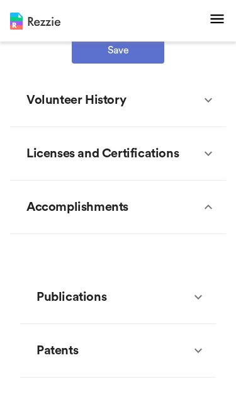
click at [212, 210] on icon at bounding box center [208, 206] width 15 height 15
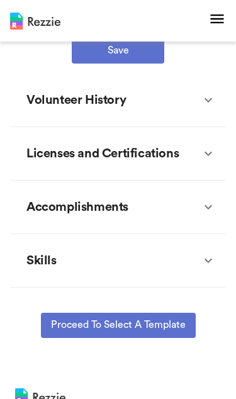
click at [209, 208] on icon at bounding box center [208, 206] width 8 height 4
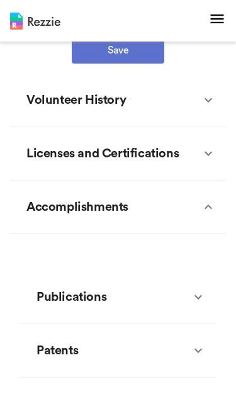
click at [208, 207] on icon at bounding box center [208, 206] width 15 height 15
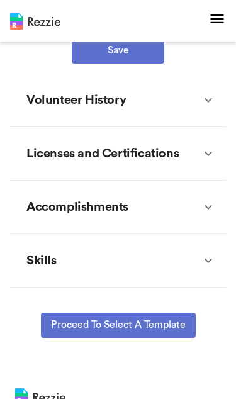
click at [203, 260] on icon at bounding box center [208, 260] width 15 height 15
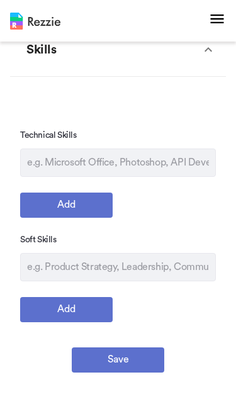
scroll to position [2159, 0]
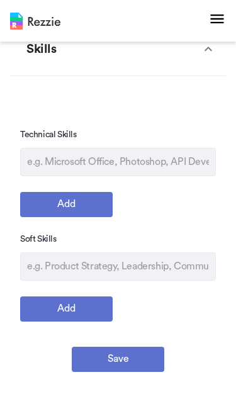
click at [164, 276] on input "text" at bounding box center [118, 266] width 196 height 28
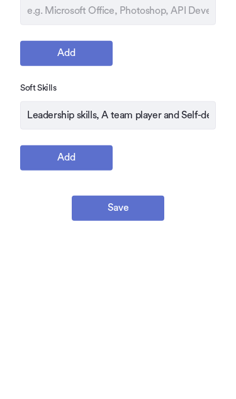
scroll to position [2310, 0]
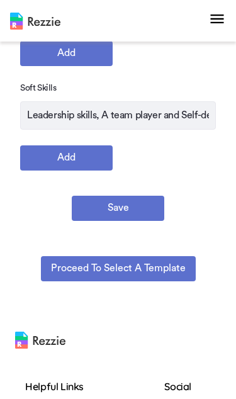
click at [45, 167] on button "Add" at bounding box center [66, 157] width 92 height 25
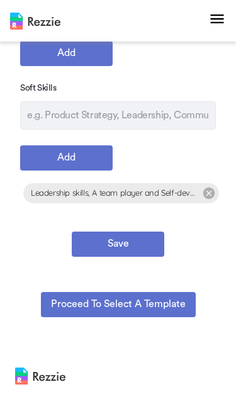
click at [146, 239] on button "Save" at bounding box center [118, 244] width 92 height 25
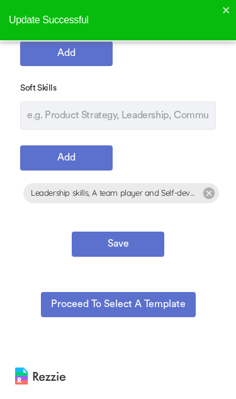
click at [153, 299] on button "Proceed to select a template" at bounding box center [118, 304] width 155 height 25
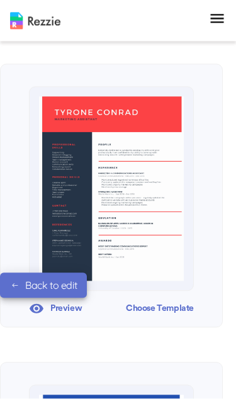
scroll to position [166, 0]
click at [165, 247] on img at bounding box center [111, 189] width 145 height 184
click at [69, 311] on div "Preview" at bounding box center [55, 308] width 53 height 19
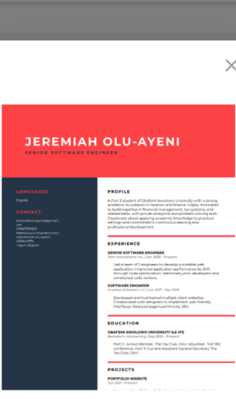
click at [194, 82] on icon "close" at bounding box center [198, 86] width 9 height 9
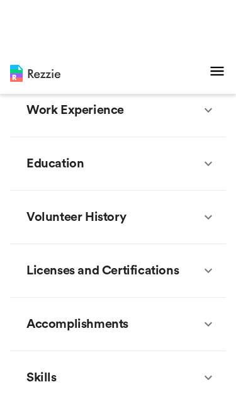
scroll to position [372, 0]
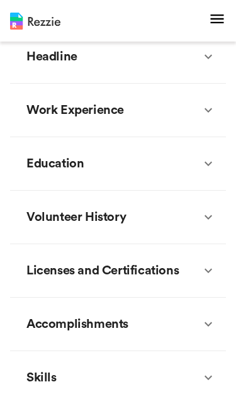
click at [194, 216] on div "Volunteer History" at bounding box center [110, 217] width 181 height 38
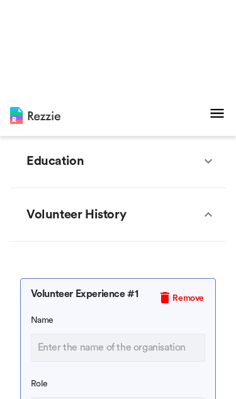
scroll to position [374, 0]
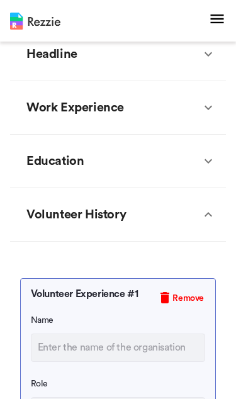
click at [199, 160] on div "Education" at bounding box center [110, 161] width 181 height 38
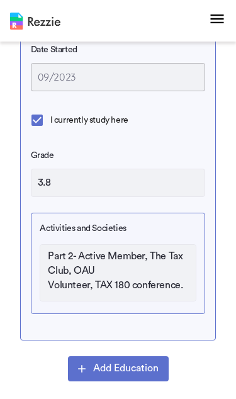
scroll to position [1, 0]
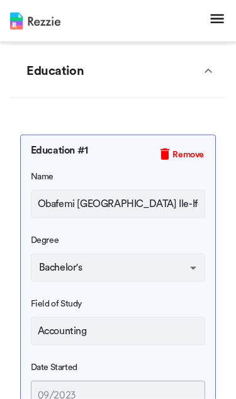
click at [215, 73] on icon at bounding box center [208, 71] width 15 height 15
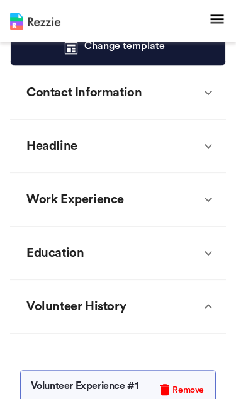
scroll to position [177, 0]
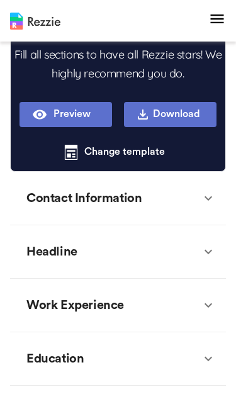
click at [203, 193] on icon at bounding box center [208, 198] width 15 height 15
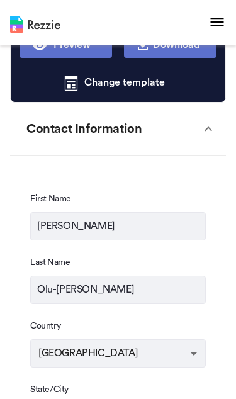
click at [216, 131] on icon at bounding box center [208, 125] width 15 height 15
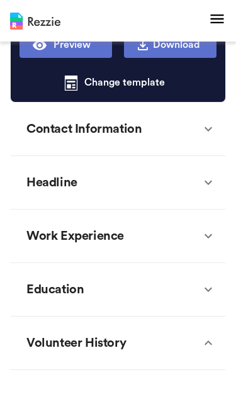
click at [201, 187] on icon at bounding box center [208, 182] width 15 height 15
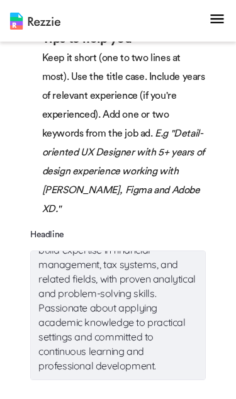
scroll to position [87, 0]
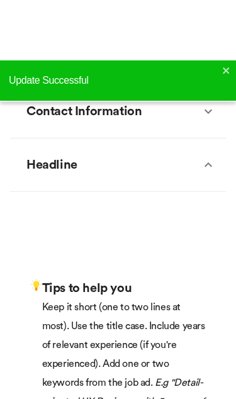
click at [210, 112] on icon at bounding box center [208, 104] width 15 height 15
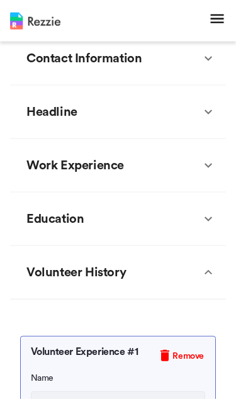
click at [206, 213] on icon at bounding box center [208, 218] width 15 height 15
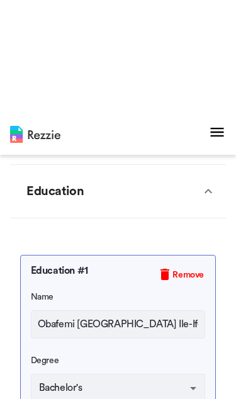
scroll to position [344, 0]
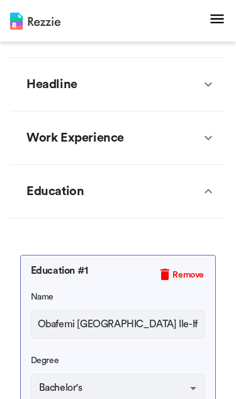
click at [202, 198] on icon at bounding box center [208, 191] width 15 height 15
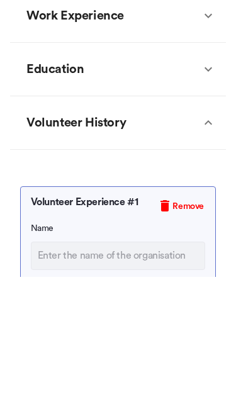
scroll to position [466, 0]
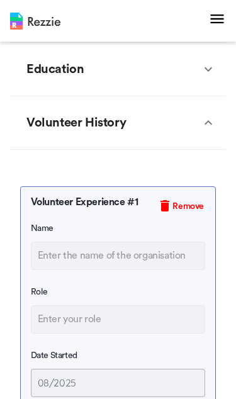
click at [217, 138] on div "Volunteer History" at bounding box center [118, 122] width 216 height 53
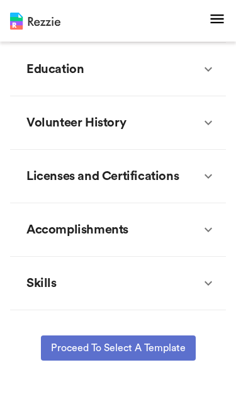
click at [199, 235] on div "Accomplishments" at bounding box center [110, 230] width 181 height 38
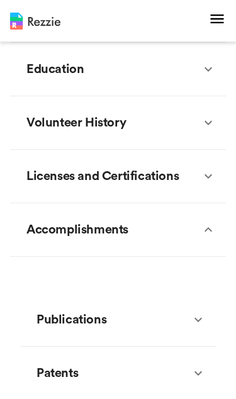
click at [209, 230] on icon at bounding box center [208, 229] width 15 height 15
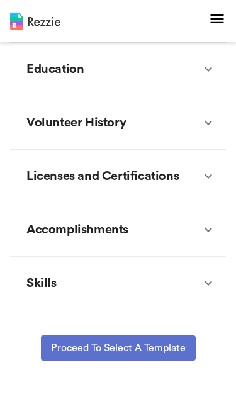
click at [204, 231] on icon at bounding box center [208, 229] width 15 height 15
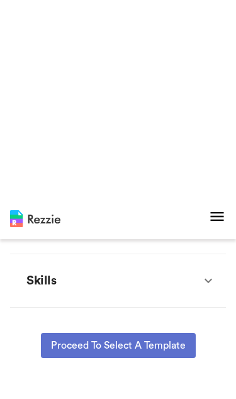
scroll to position [549, 0]
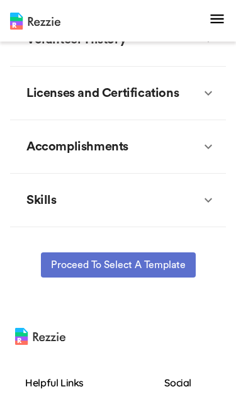
click at [203, 194] on icon at bounding box center [208, 200] width 15 height 15
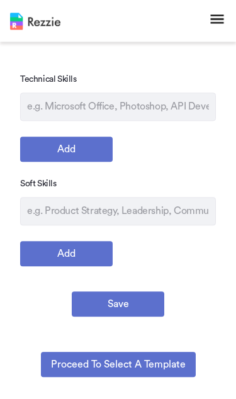
scroll to position [760, 0]
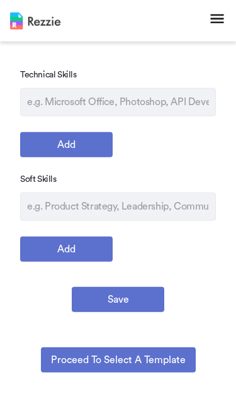
click at [171, 213] on input "text" at bounding box center [118, 207] width 196 height 28
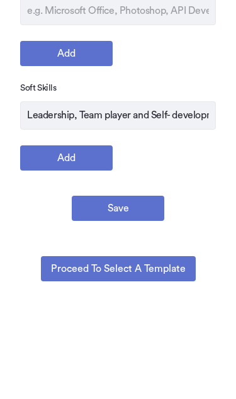
scroll to position [852, 0]
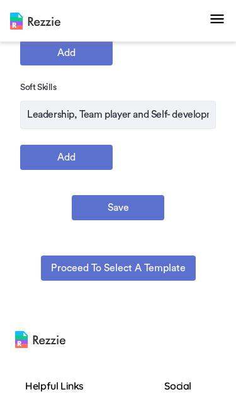
click at [41, 163] on button "Add" at bounding box center [66, 157] width 92 height 25
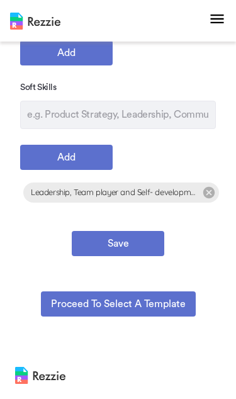
click at [140, 240] on button "Save" at bounding box center [118, 243] width 92 height 25
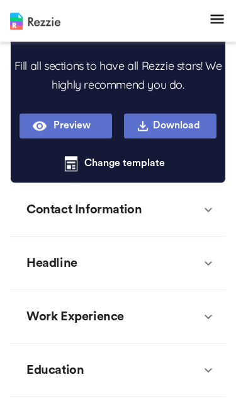
scroll to position [165, 0]
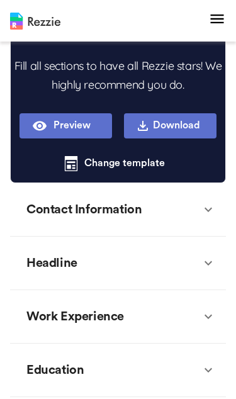
click at [36, 125] on button "Preview" at bounding box center [66, 125] width 92 height 25
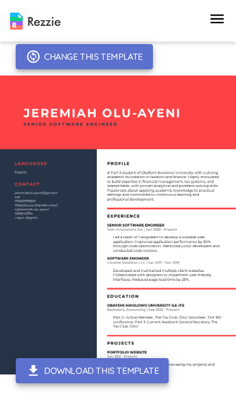
click at [184, 123] on img at bounding box center [118, 224] width 236 height 299
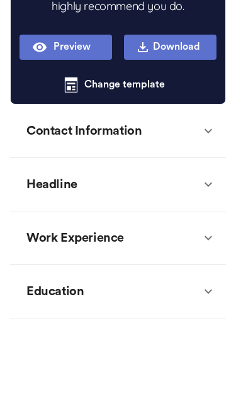
scroll to position [244, 0]
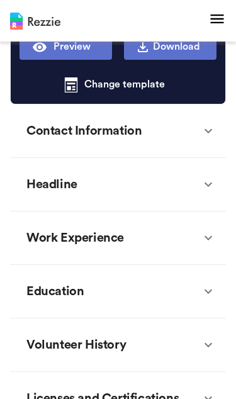
click at [216, 138] on div "Contact Information" at bounding box center [118, 130] width 216 height 53
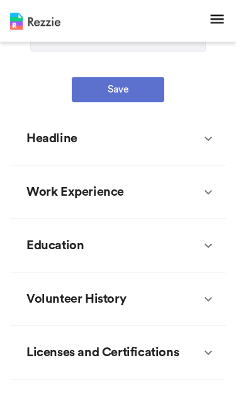
click at [208, 148] on div "Headline" at bounding box center [118, 138] width 216 height 53
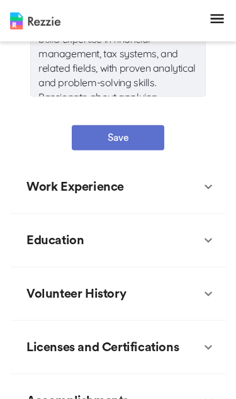
click at [203, 179] on icon at bounding box center [208, 186] width 15 height 15
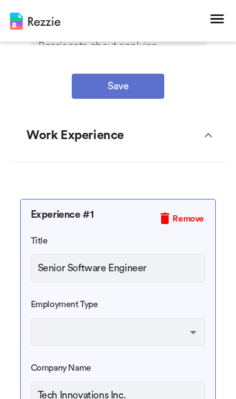
scroll to position [1373, 0]
click at [152, 254] on input "Senior Software Engineer" at bounding box center [118, 268] width 175 height 28
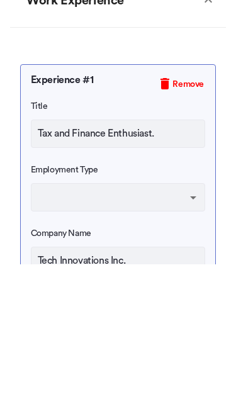
scroll to position [1508, 0]
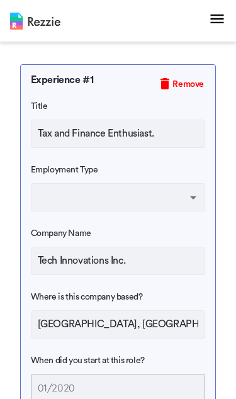
click at [203, 181] on body "Account Products Resume & Cover Letter Builder AI Resume Review Resource center…" at bounding box center [118, 243] width 236 height 3502
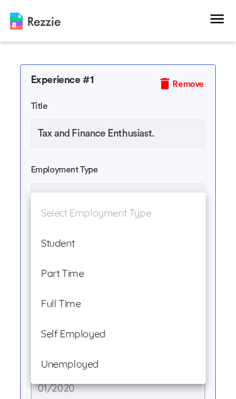
click at [160, 249] on li "Student" at bounding box center [118, 243] width 175 height 30
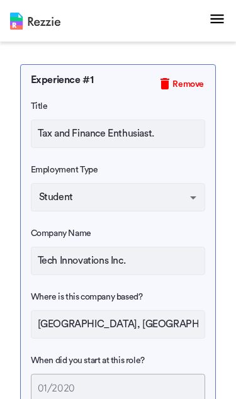
click at [150, 310] on input "[GEOGRAPHIC_DATA], [GEOGRAPHIC_DATA]" at bounding box center [118, 324] width 175 height 28
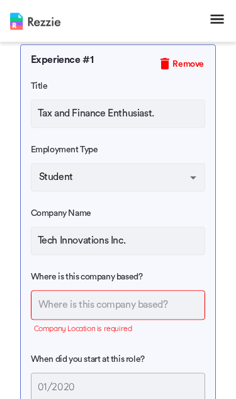
scroll to position [1527, 0]
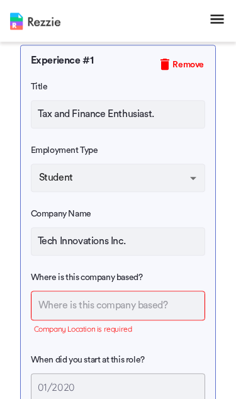
click at [179, 234] on input "Tech Innovations Inc." at bounding box center [118, 241] width 175 height 28
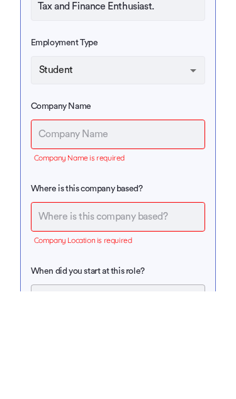
scroll to position [1635, 0]
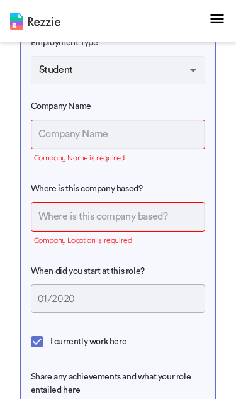
click at [184, 203] on input "text" at bounding box center [118, 217] width 174 height 28
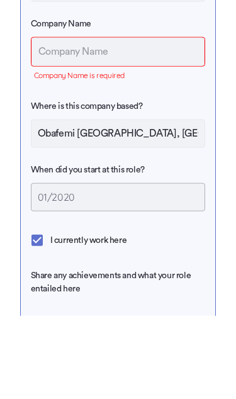
scroll to position [1718, 0]
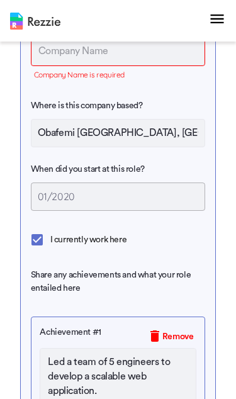
click at [185, 184] on input "01/2020" at bounding box center [118, 196] width 175 height 28
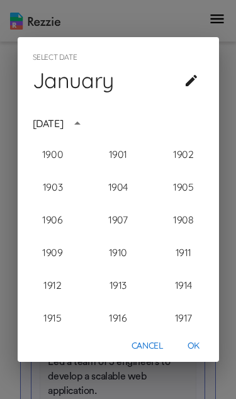
scroll to position [1229, 0]
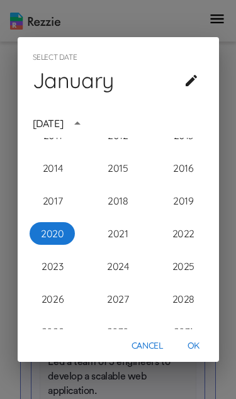
click at [153, 349] on button "Cancel" at bounding box center [147, 345] width 42 height 23
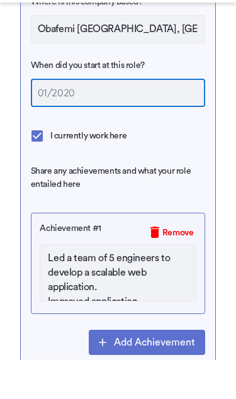
scroll to position [1822, 0]
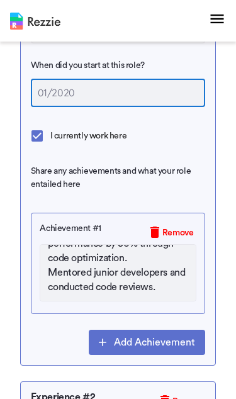
click at [166, 275] on textarea "Led a team of 5 engineers to develop a scalable web application. Improved appli…" at bounding box center [118, 272] width 156 height 57
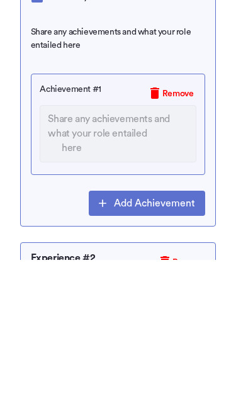
scroll to position [1961, 0]
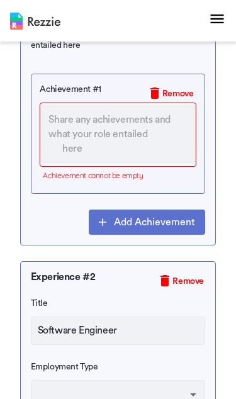
click at [168, 87] on span "Remove" at bounding box center [177, 93] width 31 height 13
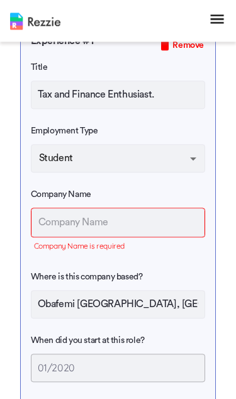
scroll to position [1547, 0]
click at [157, 208] on input "text" at bounding box center [118, 222] width 174 height 28
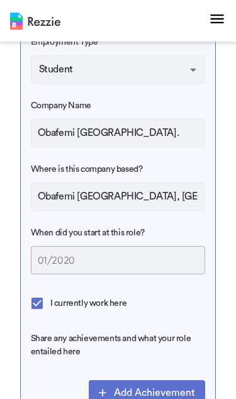
click at [155, 185] on input "Obafemi [GEOGRAPHIC_DATA], [GEOGRAPHIC_DATA]" at bounding box center [118, 196] width 175 height 28
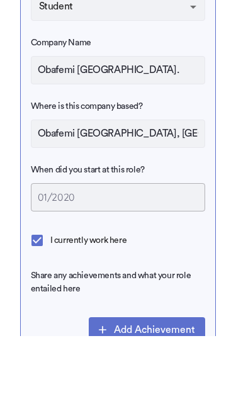
scroll to position [1635, 0]
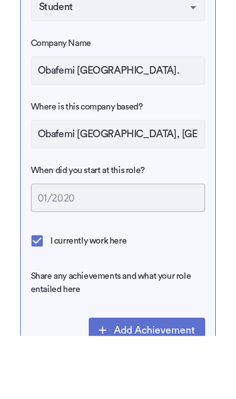
click at [164, 183] on input "Obafemi [GEOGRAPHIC_DATA], [GEOGRAPHIC_DATA]" at bounding box center [118, 197] width 175 height 28
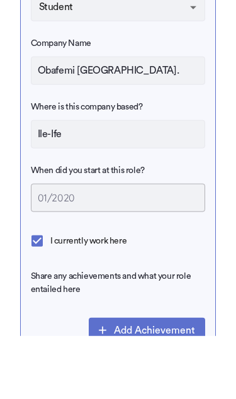
click at [81, 247] on input "01/2020" at bounding box center [118, 261] width 175 height 28
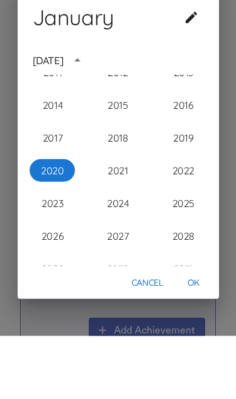
scroll to position [1699, 0]
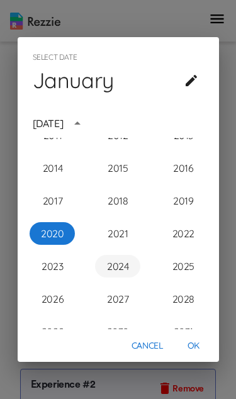
click at [125, 262] on button "2024" at bounding box center [117, 266] width 45 height 23
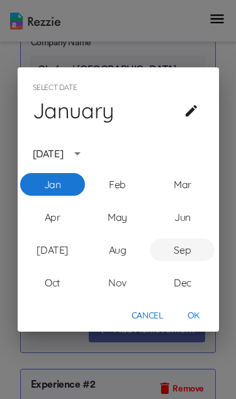
click at [179, 252] on button "Sep" at bounding box center [182, 249] width 65 height 23
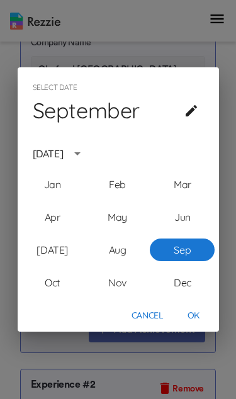
click at [182, 316] on button "OK" at bounding box center [194, 315] width 40 height 23
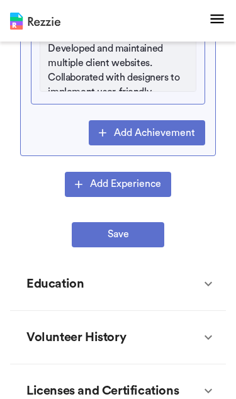
click at [151, 222] on button "Save" at bounding box center [118, 234] width 92 height 25
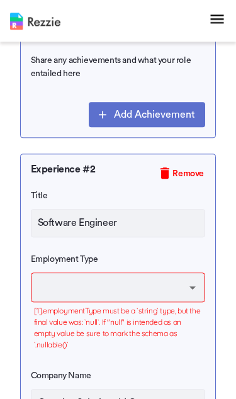
scroll to position [1911, 0]
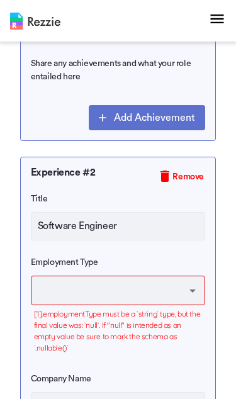
click at [188, 170] on span "Remove" at bounding box center [187, 176] width 31 height 13
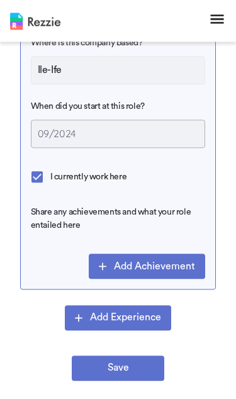
scroll to position [1762, 0]
click at [135, 355] on button "Save" at bounding box center [118, 367] width 92 height 25
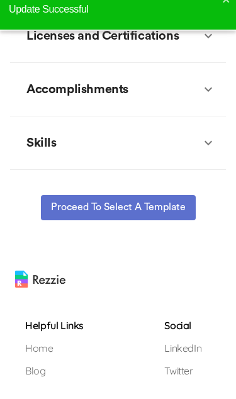
scroll to position [2240, 0]
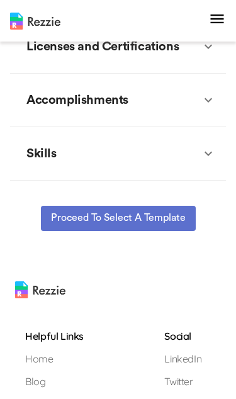
click at [181, 206] on button "Proceed to select a template" at bounding box center [118, 218] width 155 height 25
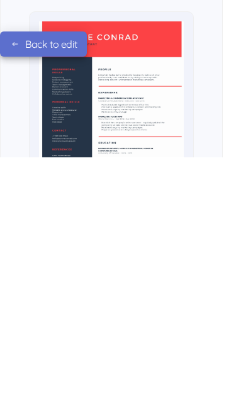
scroll to position [242, 0]
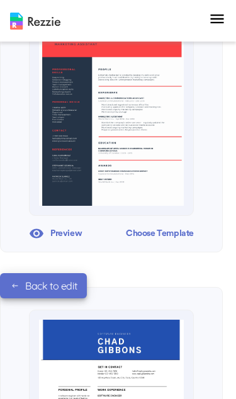
click at [167, 234] on div "Choose Template" at bounding box center [160, 233] width 68 height 19
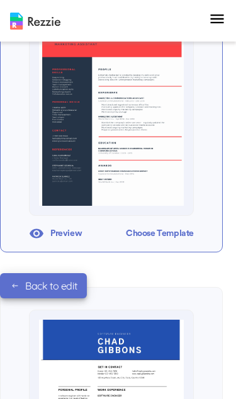
click at [167, 235] on div "Choose Template" at bounding box center [160, 233] width 68 height 19
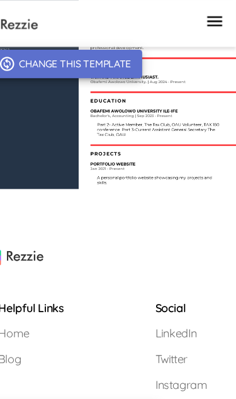
scroll to position [157, 0]
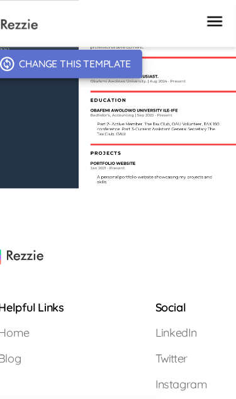
click at [171, 138] on img at bounding box center [118, 42] width 236 height 248
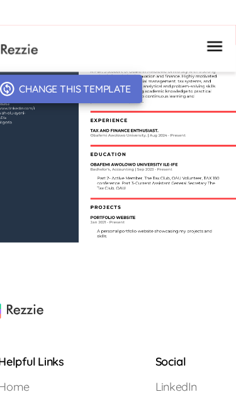
scroll to position [103, 0]
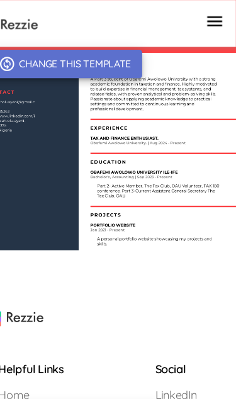
click at [75, 129] on img at bounding box center [118, 97] width 236 height 248
click at [88, 126] on img at bounding box center [118, 97] width 236 height 248
click at [140, 130] on img at bounding box center [118, 97] width 236 height 248
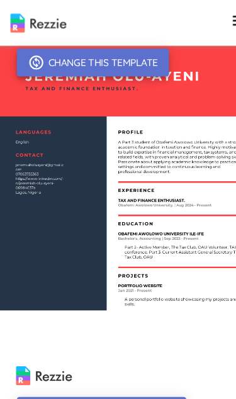
scroll to position [0, 0]
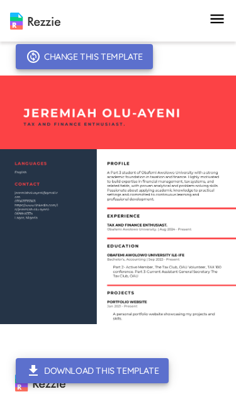
click at [190, 153] on img at bounding box center [118, 199] width 236 height 248
click at [59, 62] on button "Change this template" at bounding box center [84, 56] width 137 height 25
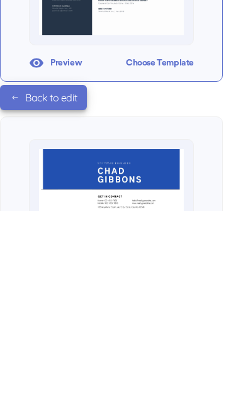
scroll to position [474, 0]
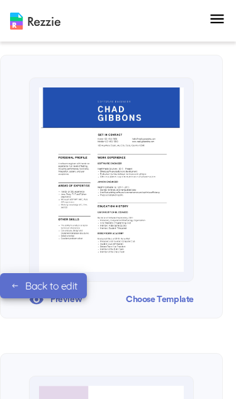
click at [162, 240] on img at bounding box center [111, 179] width 145 height 184
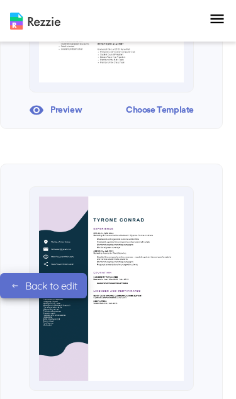
scroll to position [723, 0]
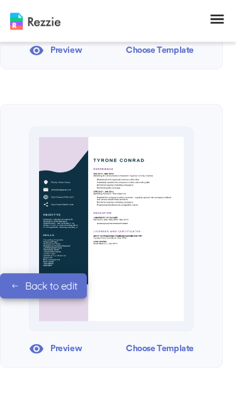
click at [164, 249] on img at bounding box center [111, 229] width 145 height 184
click at [153, 343] on div "Choose Template" at bounding box center [160, 348] width 68 height 19
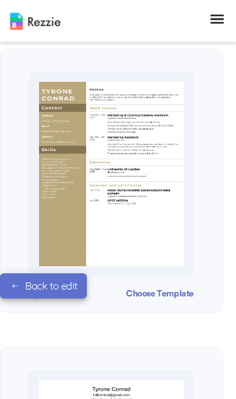
scroll to position [1673, 0]
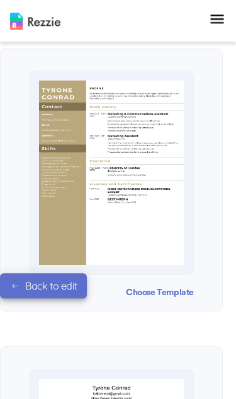
click at [159, 236] on img at bounding box center [111, 173] width 145 height 184
click at [164, 228] on img at bounding box center [111, 173] width 145 height 184
click at [159, 221] on img at bounding box center [111, 173] width 145 height 184
click at [153, 289] on div "Choose Template" at bounding box center [160, 292] width 68 height 19
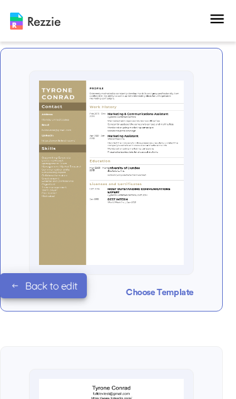
click at [152, 284] on div "Choose Template" at bounding box center [160, 292] width 68 height 19
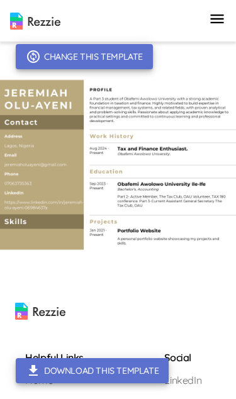
click at [52, 56] on button "Change this template" at bounding box center [84, 56] width 137 height 25
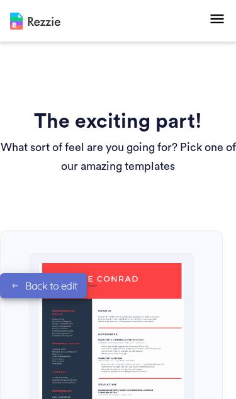
click at [23, 284] on link "Back to edit" at bounding box center [43, 285] width 87 height 25
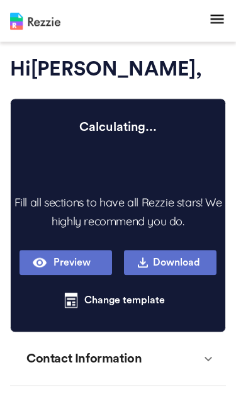
scroll to position [22, 0]
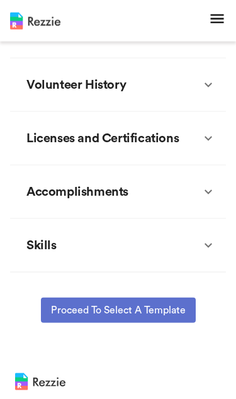
click at [184, 245] on div "Skills" at bounding box center [110, 245] width 181 height 38
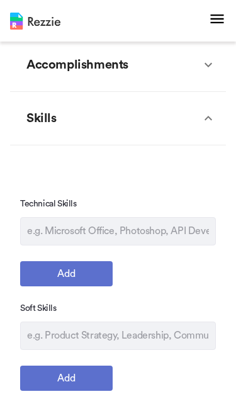
scroll to position [641, 0]
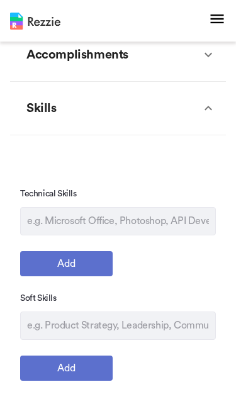
click at [133, 325] on input "text" at bounding box center [118, 325] width 196 height 28
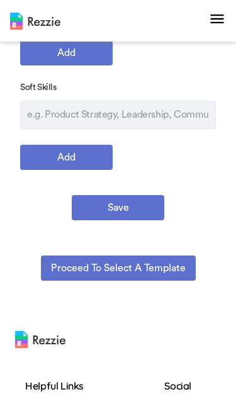
scroll to position [851, 0]
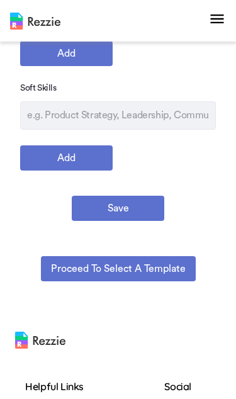
click at [40, 115] on input "text" at bounding box center [118, 115] width 196 height 28
paste input "• Taxation Principles & Compliance • Financial Analysis & Reporting"
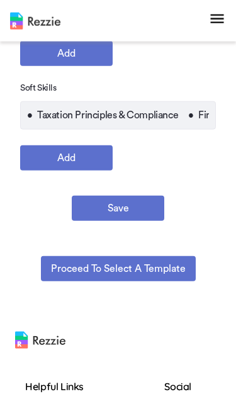
click at [187, 116] on input "• Taxation Principles & Compliance • Financial Analysis & Reporting" at bounding box center [118, 115] width 196 height 28
click at [118, 208] on button "Save" at bounding box center [118, 208] width 92 height 25
paste input "• Research & Data Interpretation • Problem-Solving & Critical Thinking • Attent…"
click at [91, 155] on button "Add" at bounding box center [66, 157] width 92 height 25
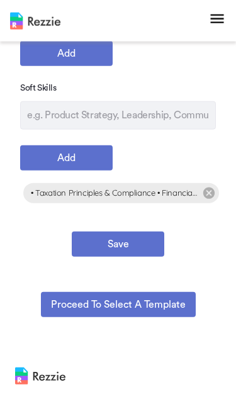
click at [135, 245] on button "Save" at bounding box center [118, 244] width 92 height 25
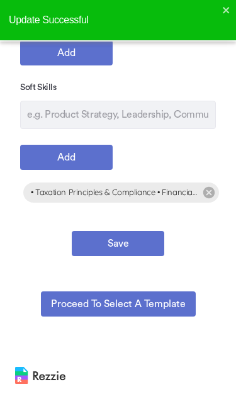
click at [131, 242] on button "Save" at bounding box center [118, 243] width 92 height 25
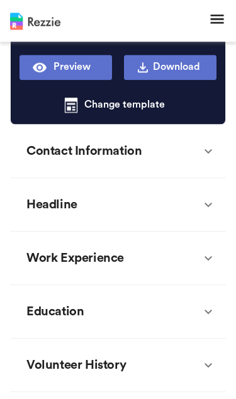
scroll to position [223, 0]
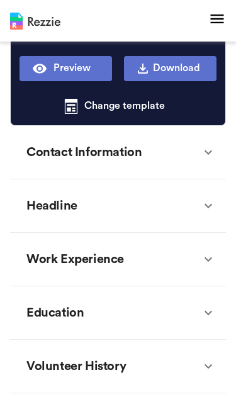
click at [170, 259] on div "Work Experience" at bounding box center [110, 259] width 181 height 38
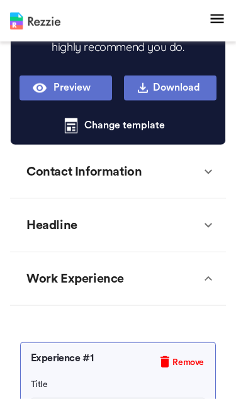
scroll to position [204, 0]
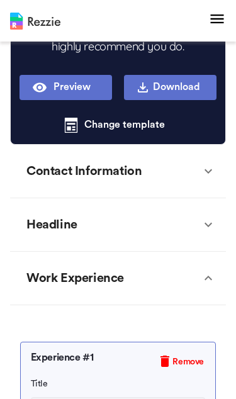
click at [198, 279] on div "Work Experience" at bounding box center [110, 278] width 181 height 38
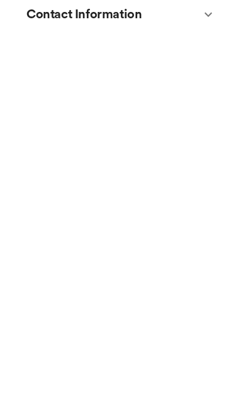
scroll to position [389, 0]
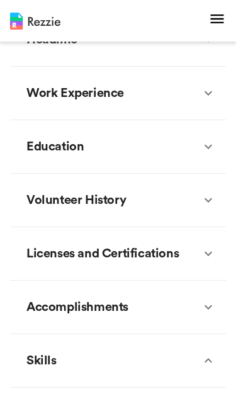
click at [209, 99] on icon at bounding box center [208, 93] width 15 height 15
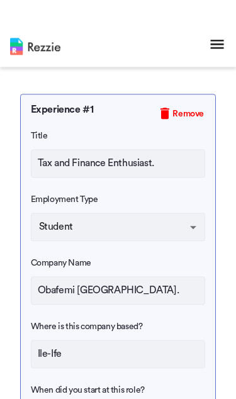
scroll to position [435, 0]
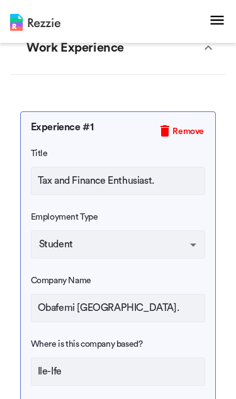
click at [181, 181] on input "Tax and Finance Enthusiast." at bounding box center [118, 179] width 175 height 28
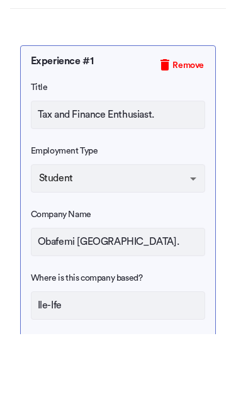
scroll to position [434, 0]
click at [48, 167] on input "text" at bounding box center [118, 181] width 175 height 28
paste input "Tax and Finance Enthusiast Obafemi [GEOGRAPHIC_DATA] | [DATE] – Present • Activ…"
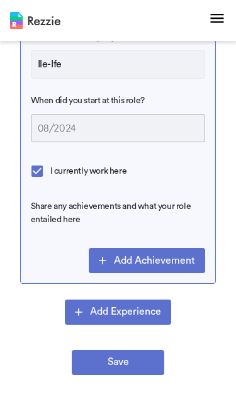
scroll to position [741, 0]
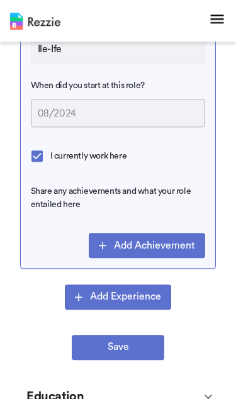
click at [145, 247] on button "Add Achievement" at bounding box center [147, 245] width 116 height 25
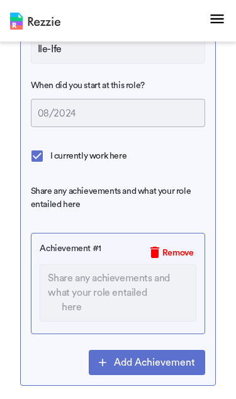
click at [106, 289] on textarea at bounding box center [118, 292] width 156 height 57
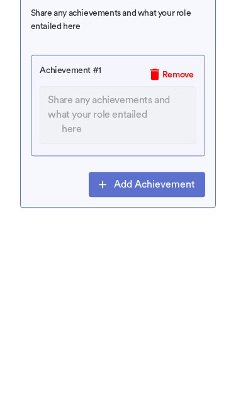
click at [47, 264] on textarea at bounding box center [118, 292] width 156 height 57
click at [53, 264] on textarea at bounding box center [118, 292] width 156 height 57
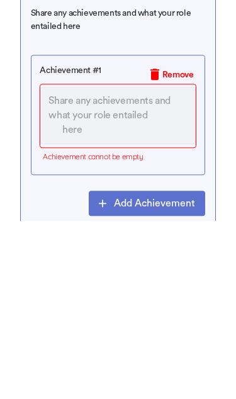
scroll to position [934, 0]
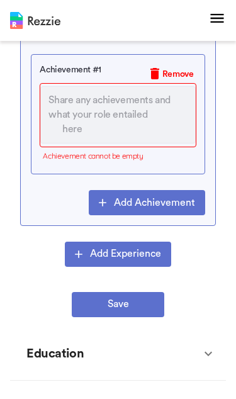
paste textarea "• Active member of The Tax Club, contributing to research and discussions on ta…"
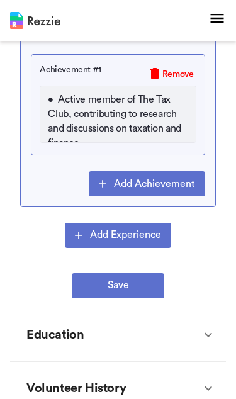
scroll to position [217, 0]
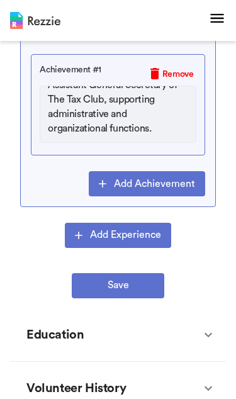
click at [163, 179] on button "Add Achievement" at bounding box center [147, 184] width 116 height 25
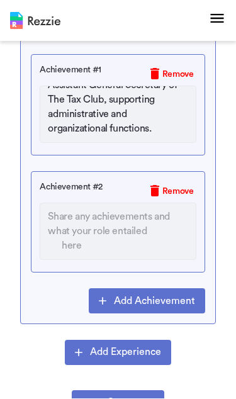
scroll to position [935, 0]
click at [170, 186] on span "Remove" at bounding box center [177, 191] width 31 height 13
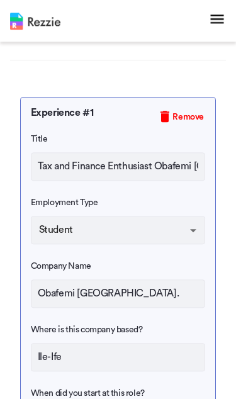
scroll to position [448, 0]
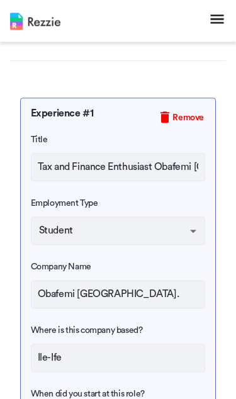
click at [198, 173] on input "Tax and Finance Enthusiast Obafemi [GEOGRAPHIC_DATA] | [DATE] – Present • Activ…" at bounding box center [118, 167] width 175 height 28
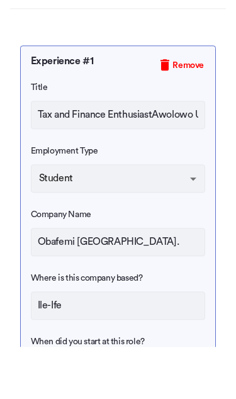
click at [152, 153] on input "Tax and Finance EnthusiastAwolowo University | [DATE] – Present" at bounding box center [118, 167] width 175 height 28
click at [150, 153] on input "Tax and Finance EnthusiastAwolowo University | [DATE] – Present" at bounding box center [118, 167] width 175 height 28
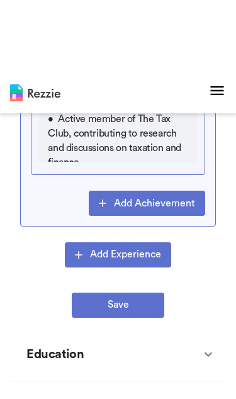
scroll to position [915, 0]
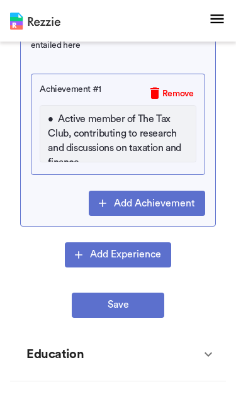
click at [177, 203] on button "Add Achievement" at bounding box center [147, 203] width 116 height 25
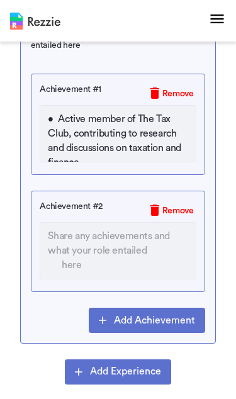
click at [170, 213] on span "Remove" at bounding box center [177, 210] width 31 height 13
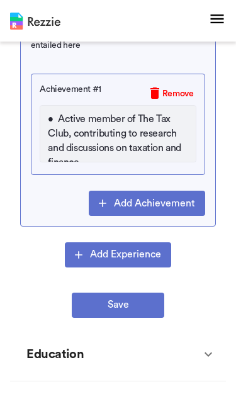
click at [128, 306] on button "Save" at bounding box center [118, 305] width 92 height 25
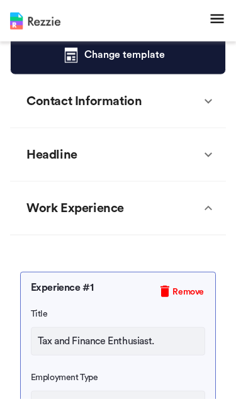
click at [200, 207] on div "Work Experience" at bounding box center [110, 208] width 181 height 38
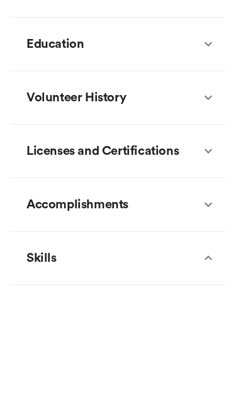
scroll to position [508, 0]
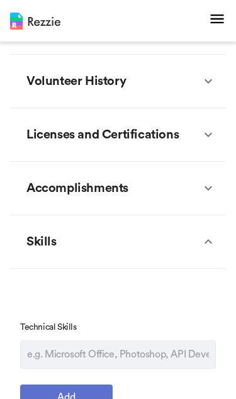
click at [208, 187] on icon at bounding box center [208, 188] width 15 height 15
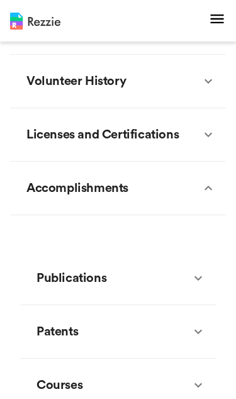
click at [206, 196] on icon at bounding box center [208, 188] width 15 height 15
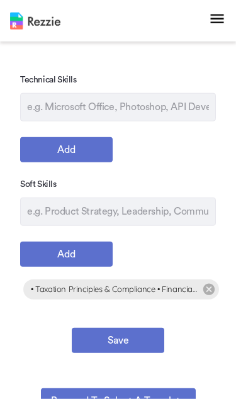
scroll to position [781, 0]
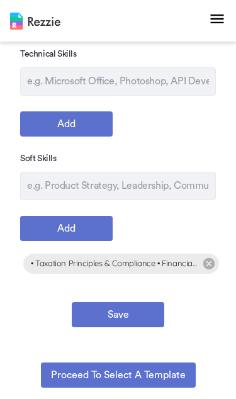
click at [132, 309] on button "Save" at bounding box center [118, 314] width 92 height 25
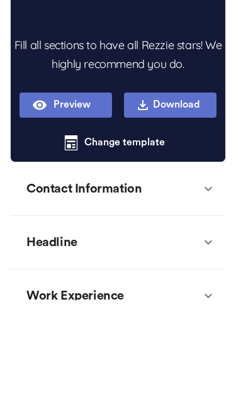
scroll to position [186, 0]
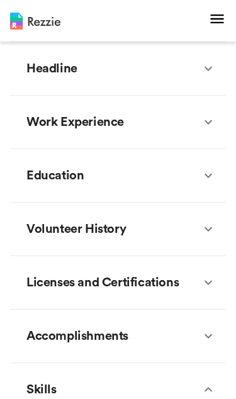
click at [198, 228] on div "Volunteer History" at bounding box center [110, 229] width 181 height 38
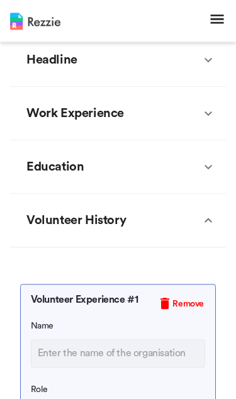
click at [201, 228] on icon at bounding box center [208, 220] width 15 height 15
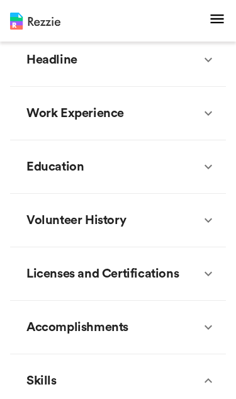
click at [202, 120] on icon at bounding box center [208, 113] width 15 height 15
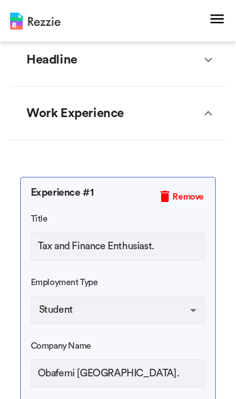
click at [210, 120] on icon at bounding box center [208, 113] width 15 height 15
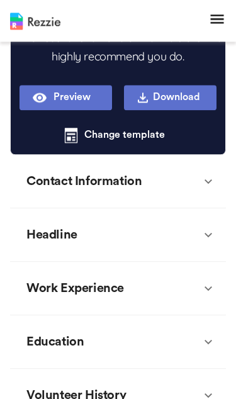
scroll to position [193, 0]
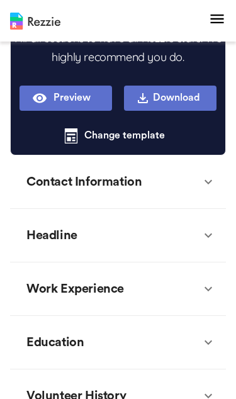
click at [195, 240] on div "Headline" at bounding box center [110, 235] width 181 height 38
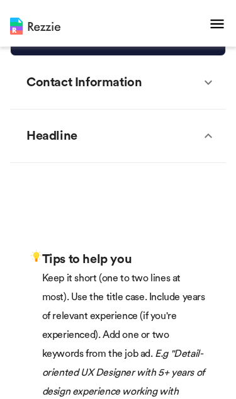
click at [209, 138] on icon at bounding box center [208, 130] width 15 height 15
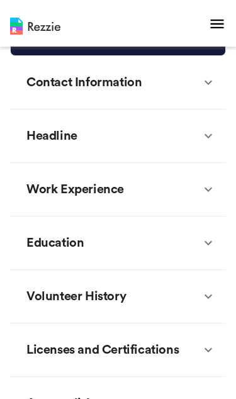
scroll to position [293, 0]
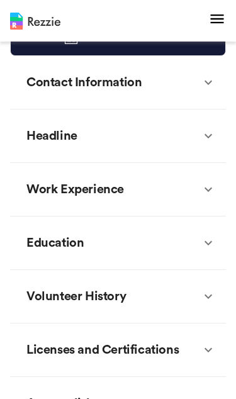
click at [203, 90] on div "Contact Information" at bounding box center [118, 82] width 216 height 53
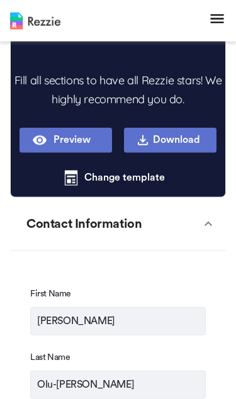
scroll to position [152, 0]
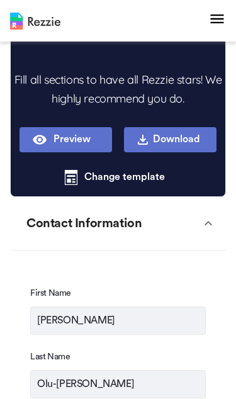
click at [203, 223] on icon at bounding box center [208, 223] width 15 height 15
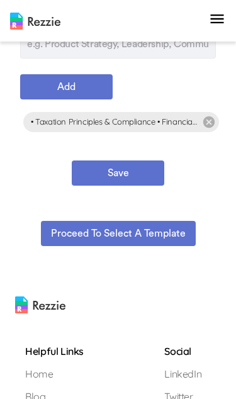
click at [165, 237] on button "Proceed to select a template" at bounding box center [118, 233] width 155 height 25
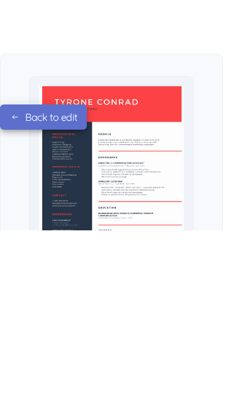
scroll to position [177, 0]
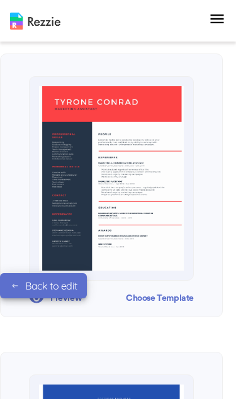
click at [160, 298] on div "Choose Template" at bounding box center [160, 298] width 68 height 19
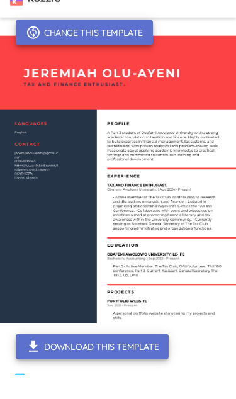
scroll to position [41, 0]
